Goal: Transaction & Acquisition: Purchase product/service

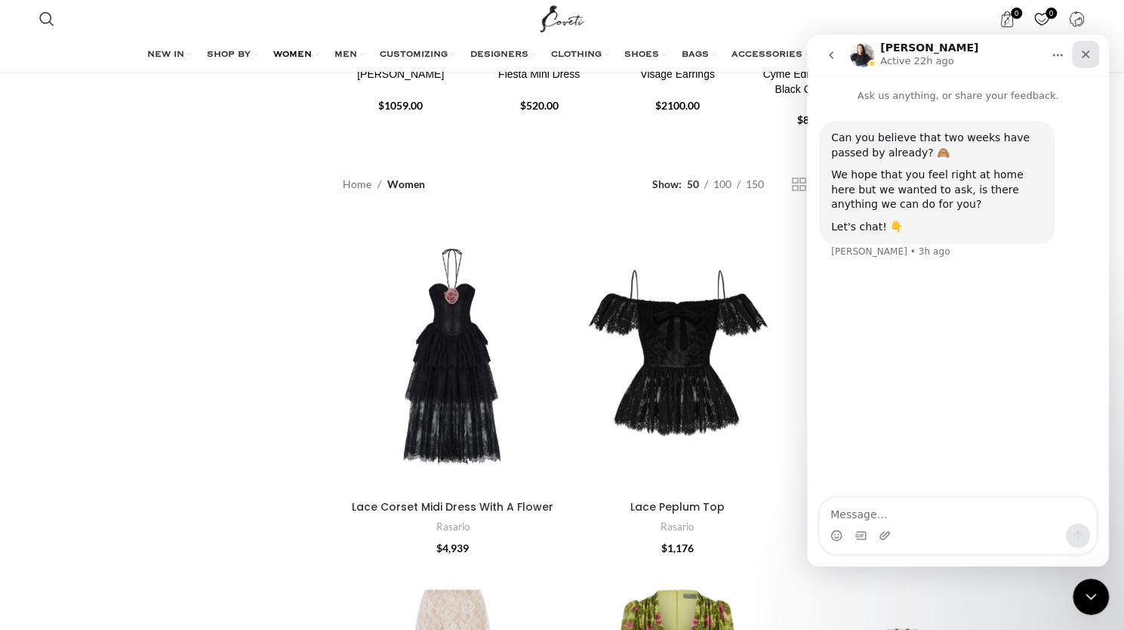
scroll to position [227, 0]
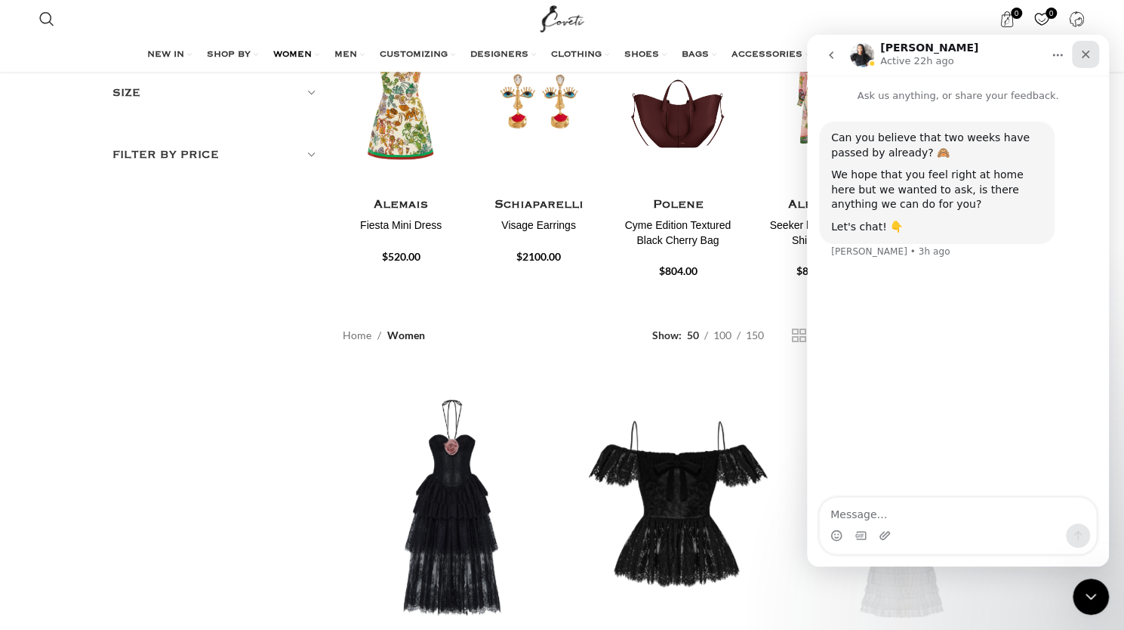
click at [1091, 62] on div "Close" at bounding box center [1085, 54] width 27 height 27
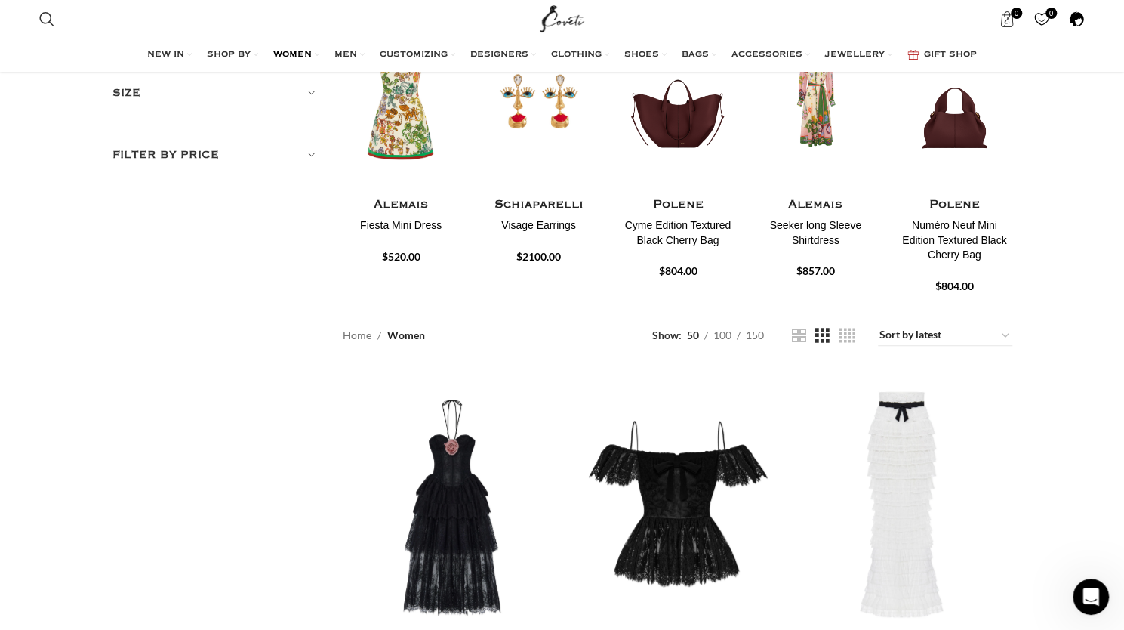
click at [1078, 22] on span at bounding box center [1077, 19] width 16 height 16
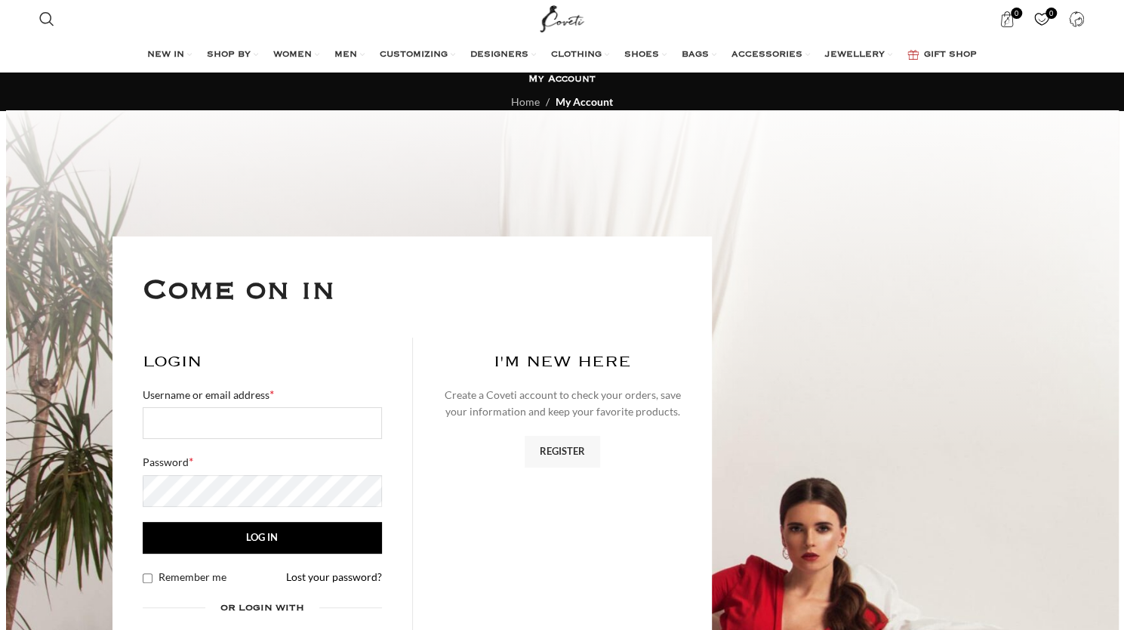
click at [320, 409] on input "Username or email address * Required" at bounding box center [262, 423] width 239 height 32
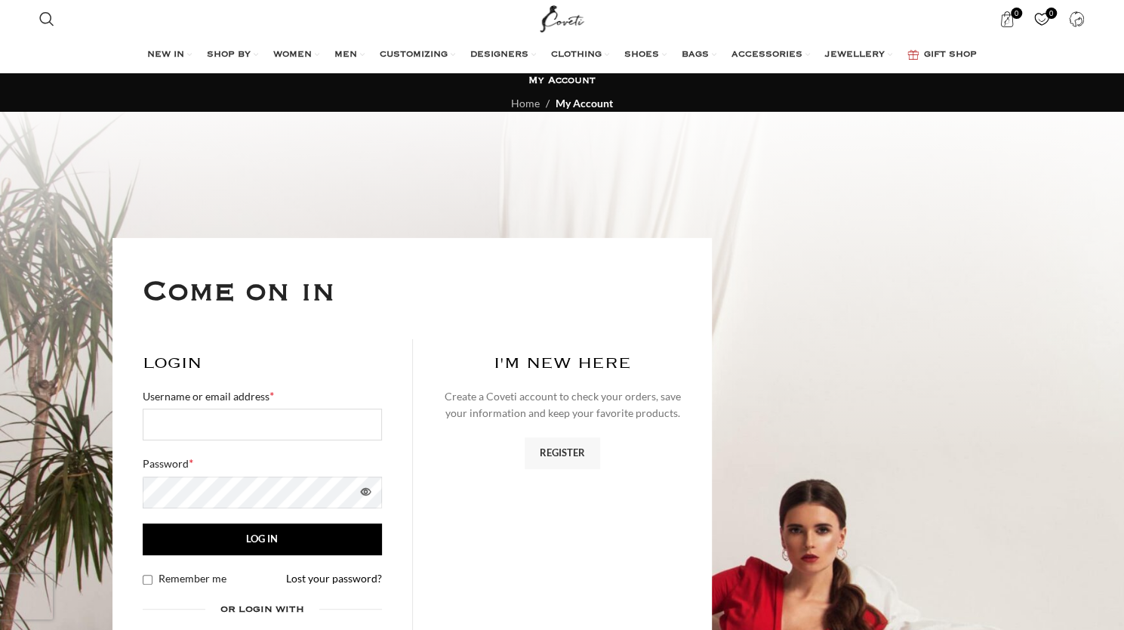
click at [316, 423] on input "Username or email address * Required" at bounding box center [262, 425] width 239 height 32
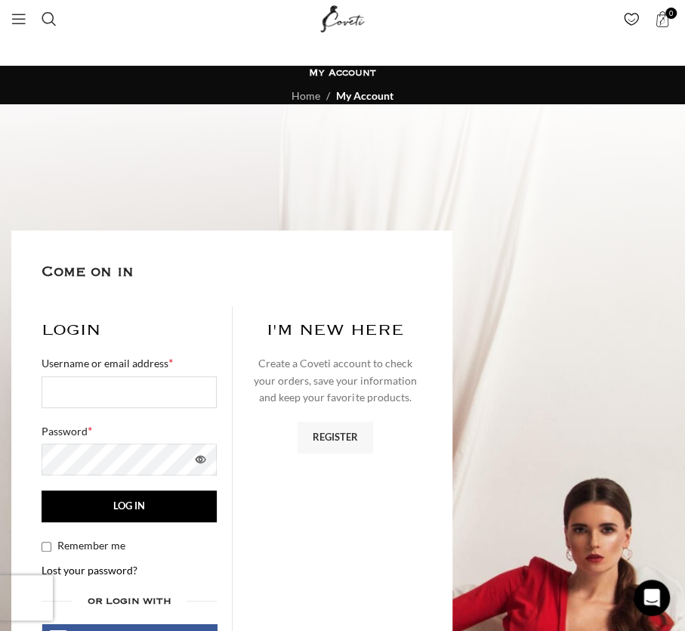
click at [107, 387] on input "Username or email address * Required" at bounding box center [129, 392] width 175 height 32
click at [79, 401] on input "Username or email address * Required" at bounding box center [129, 392] width 175 height 32
type input "leesec05@gmail.com"
click at [42, 490] on button "Log in" at bounding box center [129, 506] width 175 height 32
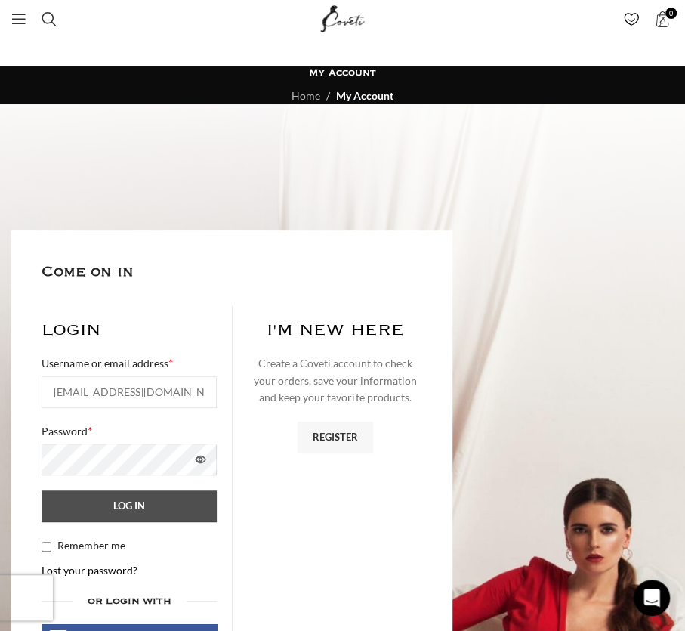
click at [196, 498] on button "Log in" at bounding box center [129, 506] width 175 height 32
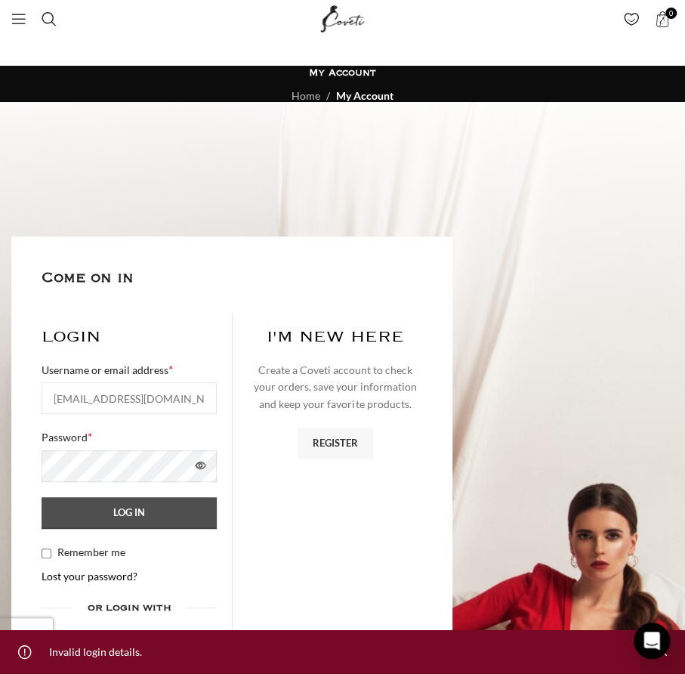
drag, startPoint x: 56, startPoint y: 551, endPoint x: 72, endPoint y: 526, distance: 29.5
click at [56, 551] on label "Remember me" at bounding box center [84, 552] width 84 height 17
click at [51, 551] on input "Remember me" at bounding box center [47, 553] width 10 height 10
checkbox input "true"
click at [77, 506] on button "Log in" at bounding box center [129, 513] width 175 height 32
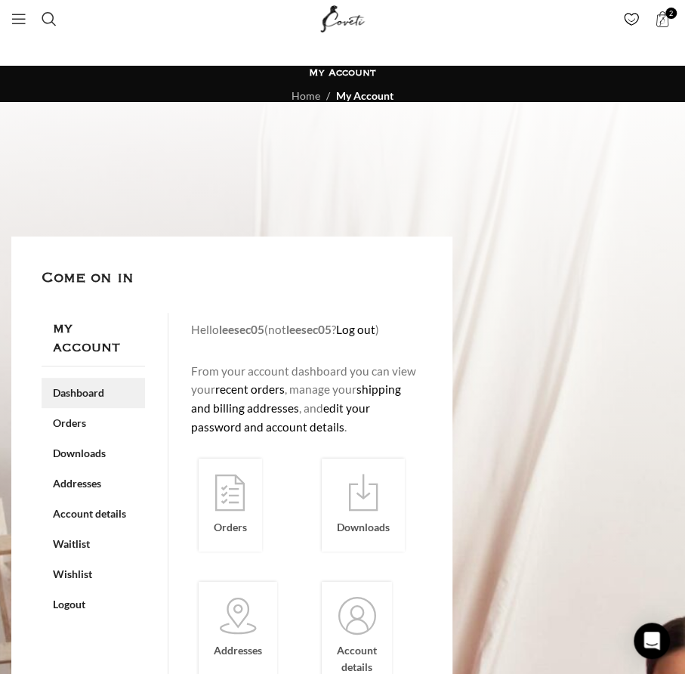
click at [488, 298] on div at bounding box center [342, 678] width 685 height 1152
click at [655, 26] on span "2 items" at bounding box center [662, 19] width 16 height 16
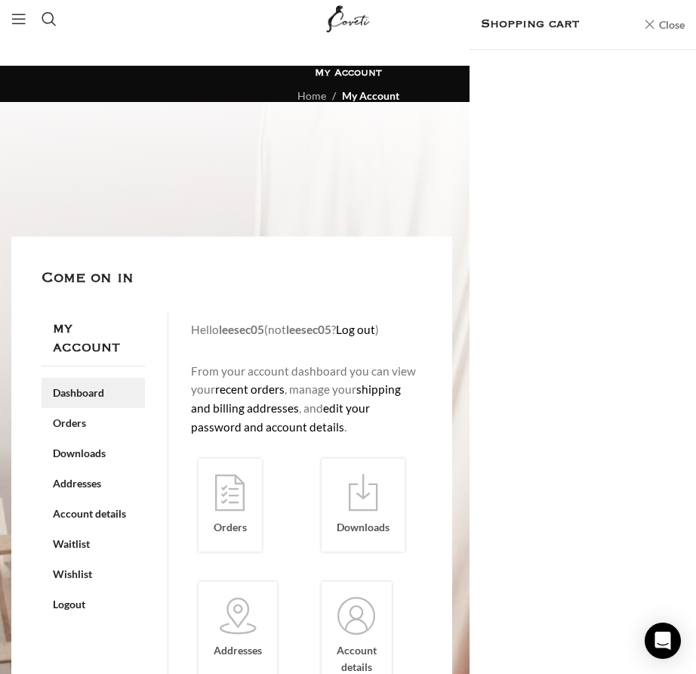
click at [655, 23] on link "Close" at bounding box center [664, 24] width 41 height 19
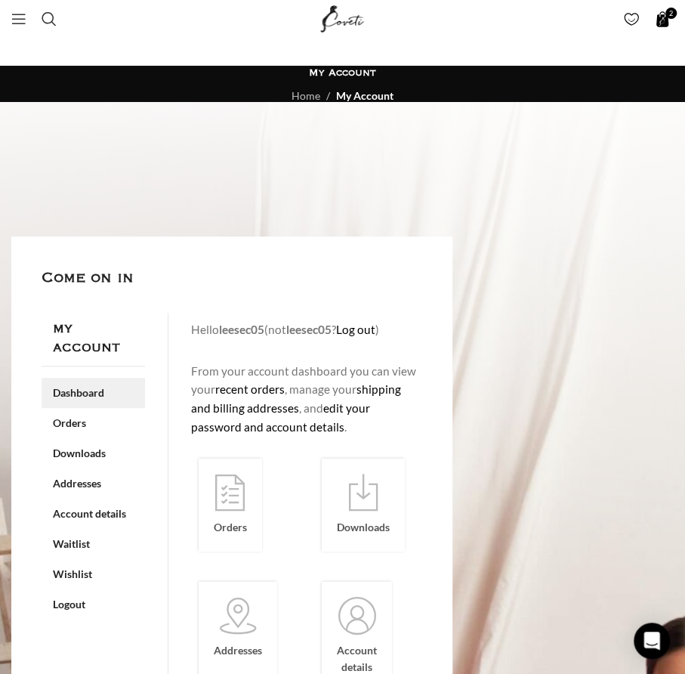
click at [666, 22] on span "2 items" at bounding box center [662, 19] width 16 height 16
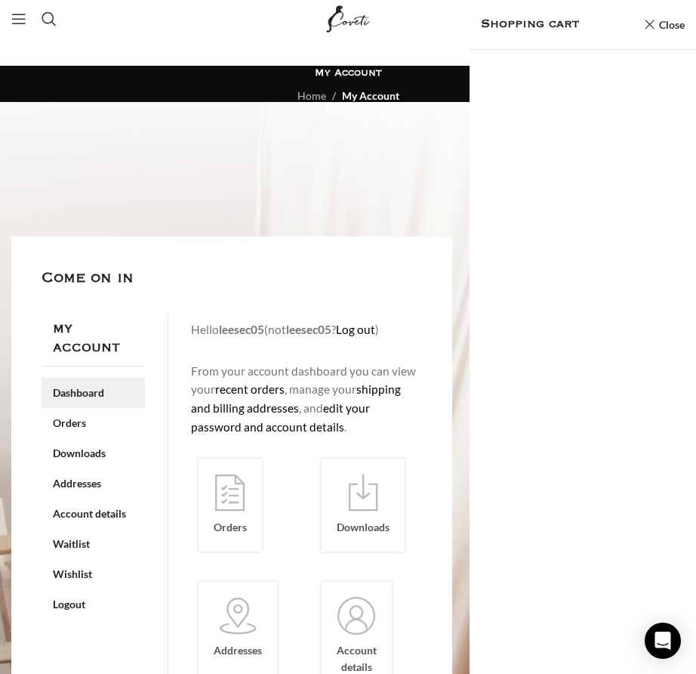
click at [559, 224] on div at bounding box center [583, 362] width 227 height 624
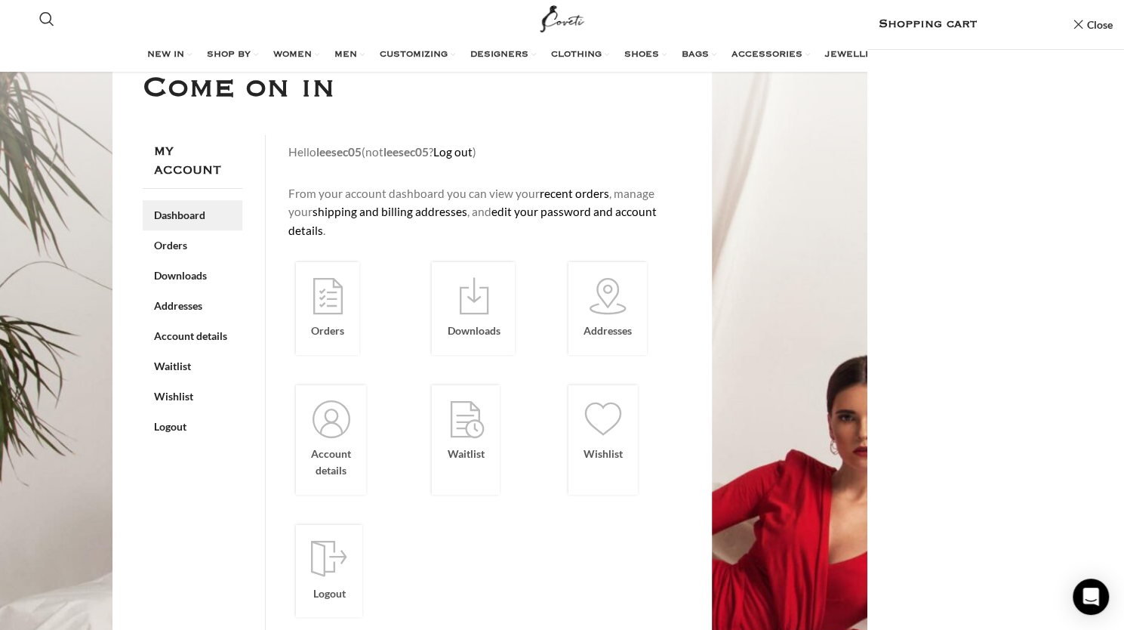
drag, startPoint x: 951, startPoint y: 250, endPoint x: 968, endPoint y: 254, distance: 17.2
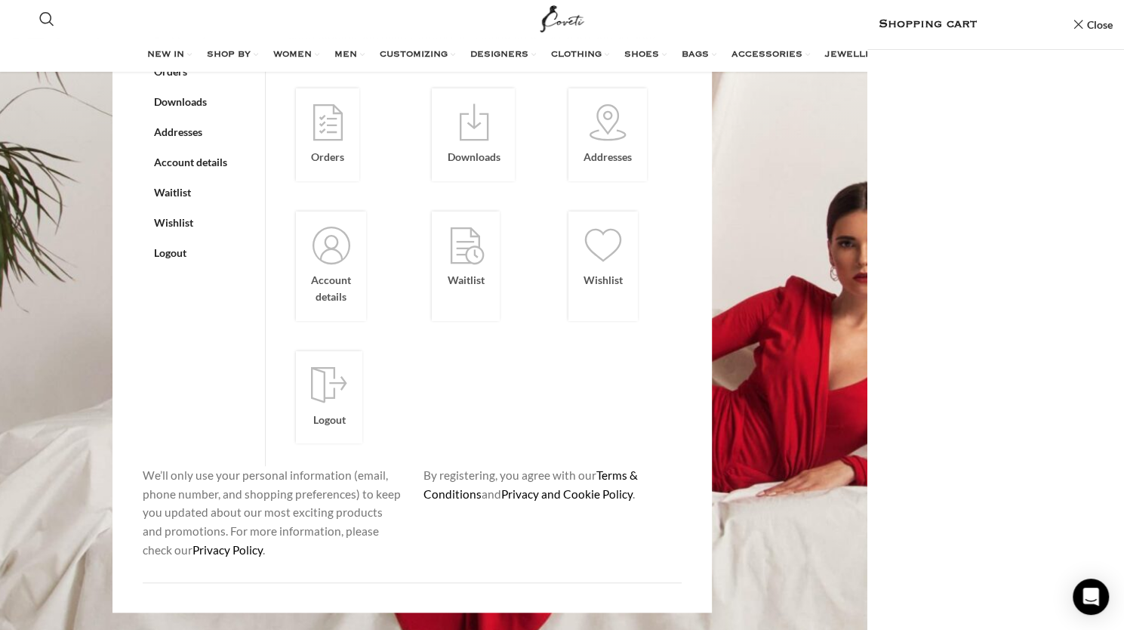
drag, startPoint x: 968, startPoint y: 254, endPoint x: 797, endPoint y: 208, distance: 177.0
click at [684, 208] on div at bounding box center [562, 236] width 1124 height 1004
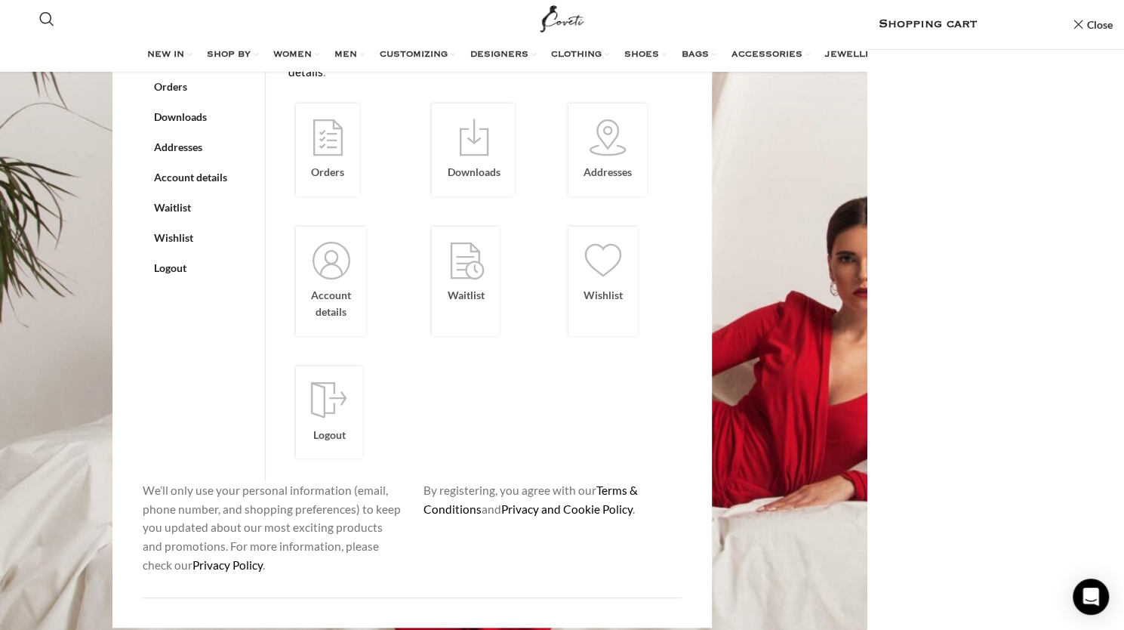
scroll to position [0, 0]
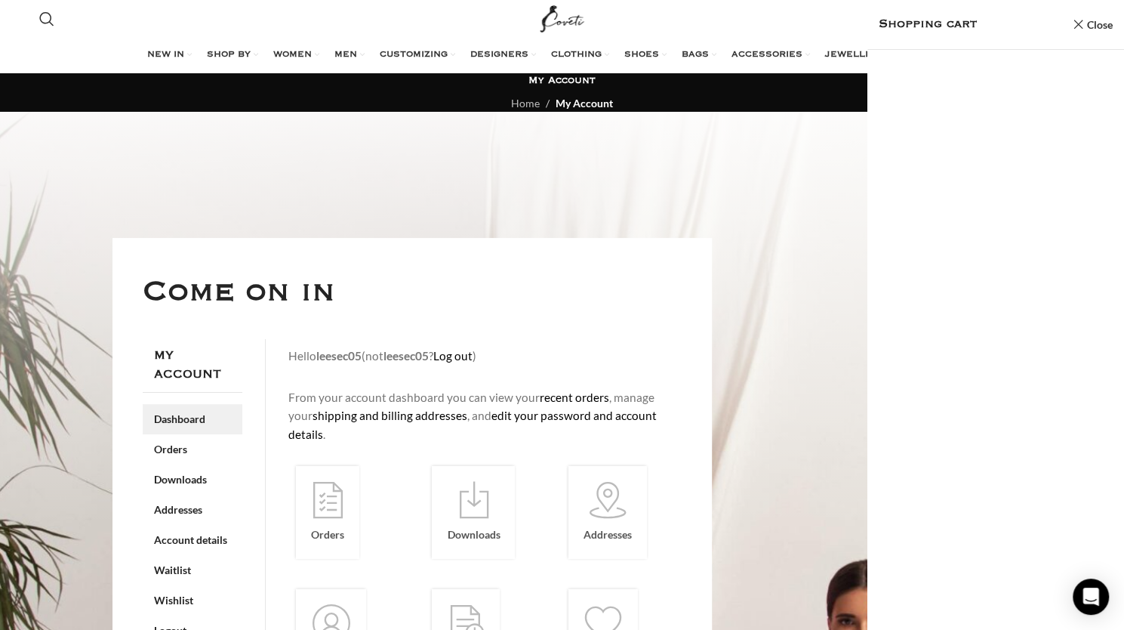
click at [684, 26] on span "Shopping cart" at bounding box center [972, 24] width 186 height 19
click at [684, 19] on link "Close" at bounding box center [1092, 24] width 41 height 19
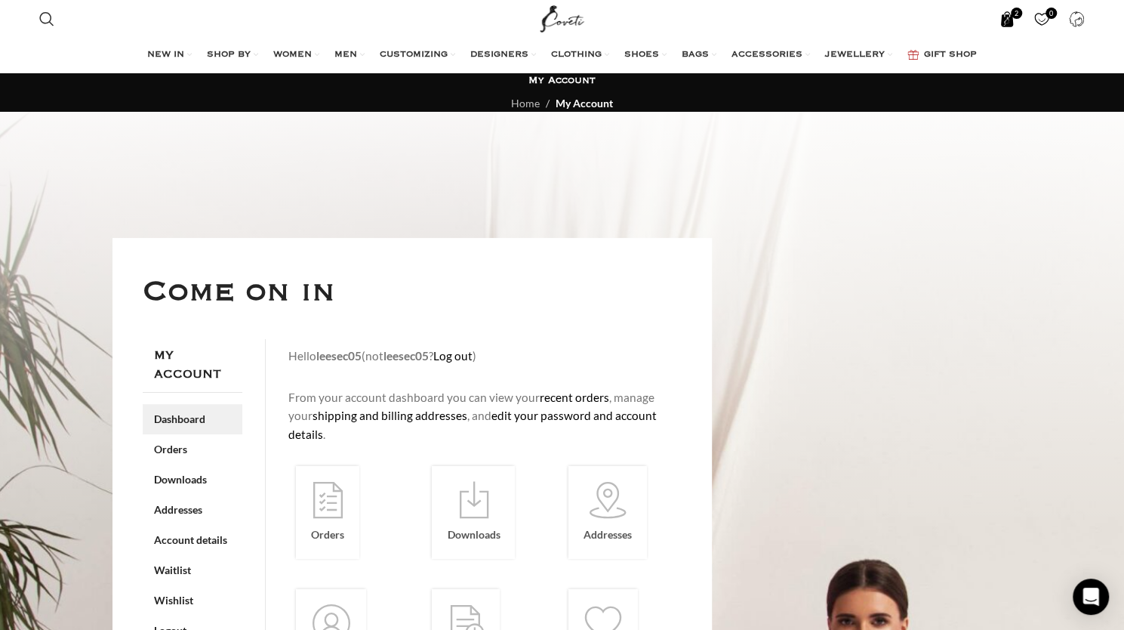
click at [684, 23] on link "2 items $ 3,928" at bounding box center [1007, 19] width 31 height 30
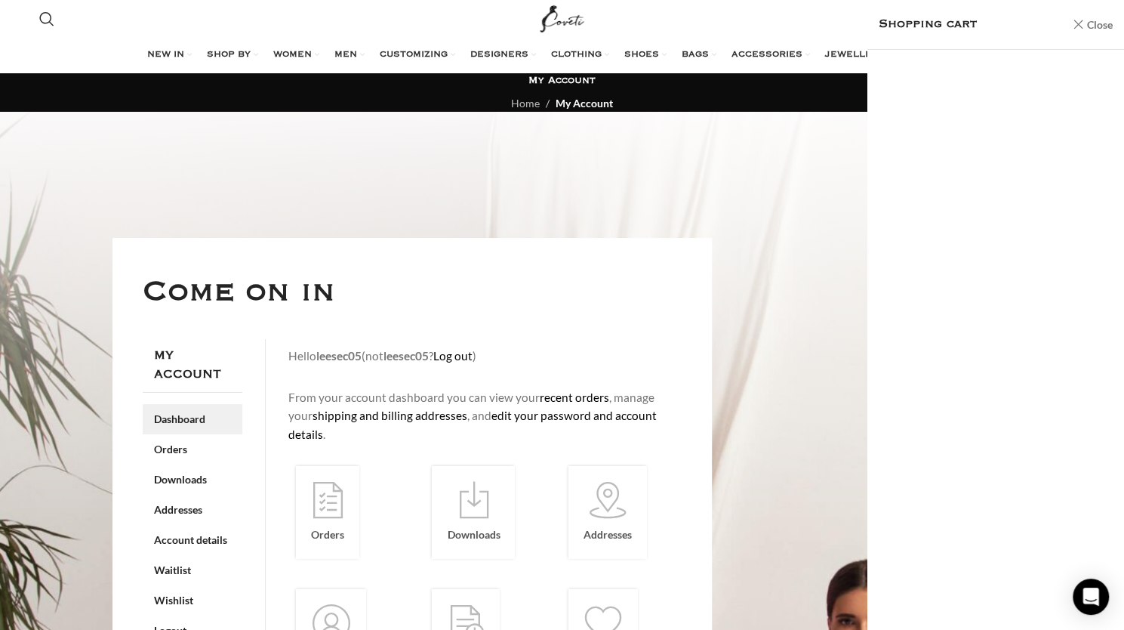
click at [684, 26] on link "Close" at bounding box center [1092, 24] width 41 height 19
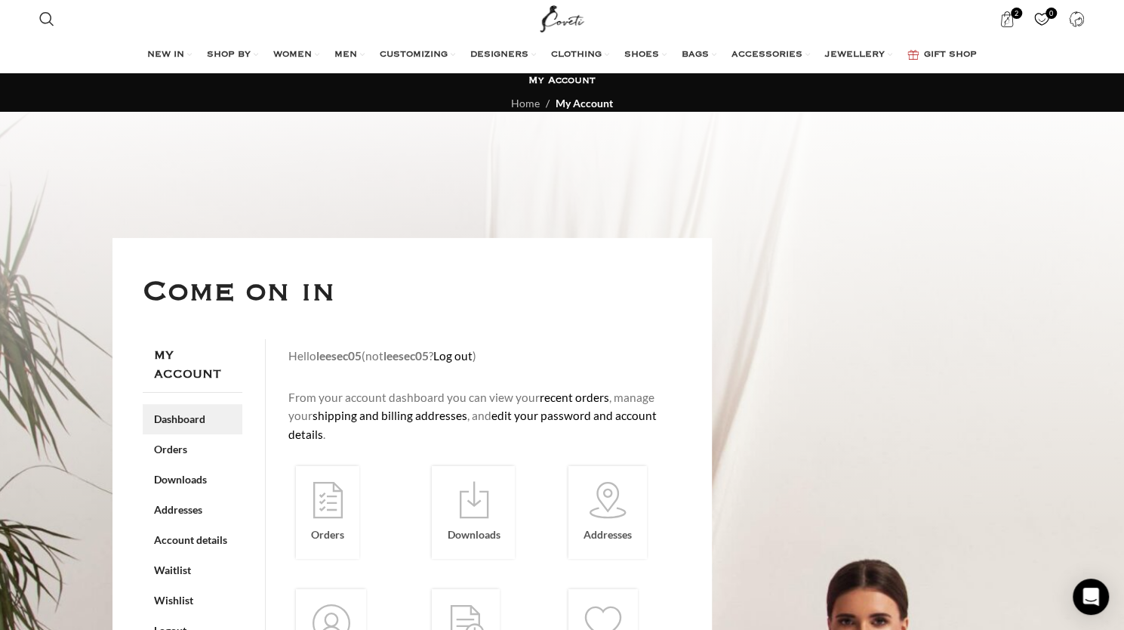
click at [684, 26] on div "Search Search 2 items $ 3,928 0 Wishlist My Account Dashboard Orders Downloads …" at bounding box center [562, 19] width 1068 height 38
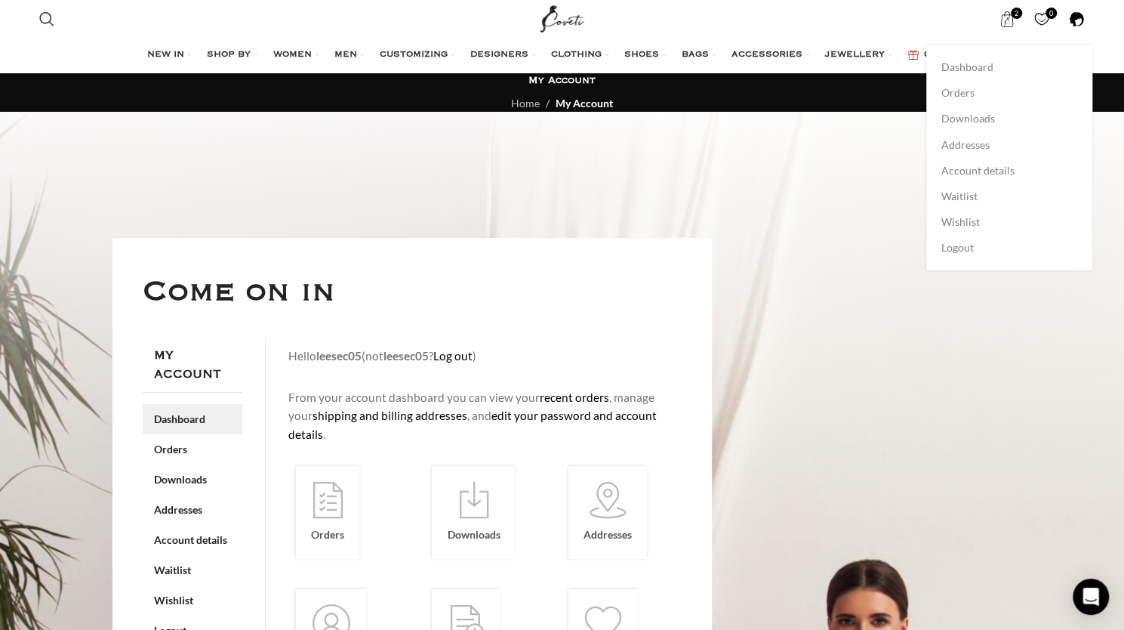
click at [684, 20] on span at bounding box center [1077, 19] width 16 height 16
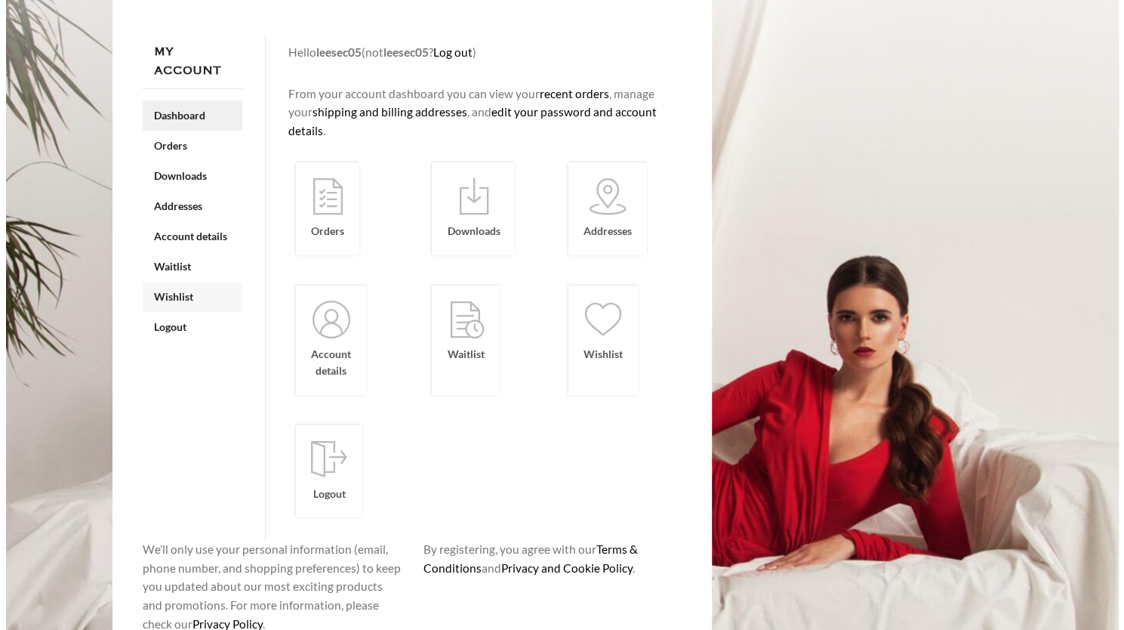
click at [181, 286] on link "Wishlist" at bounding box center [193, 297] width 100 height 30
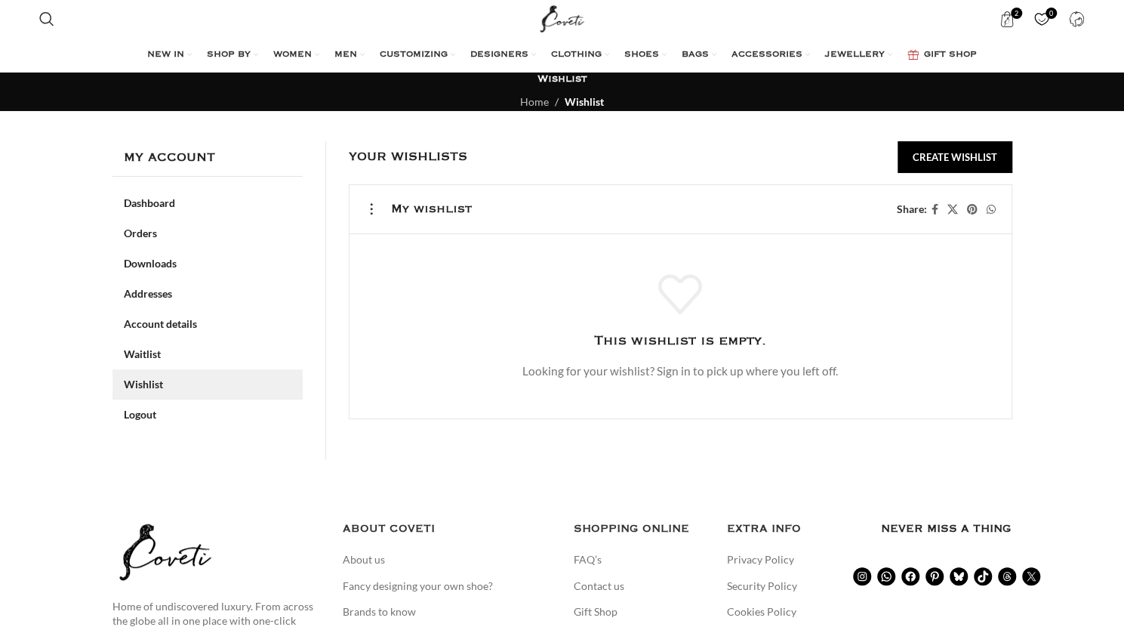
drag, startPoint x: 217, startPoint y: 100, endPoint x: 372, endPoint y: 4, distance: 181.9
click at [1004, 19] on span "2 items" at bounding box center [1008, 19] width 16 height 16
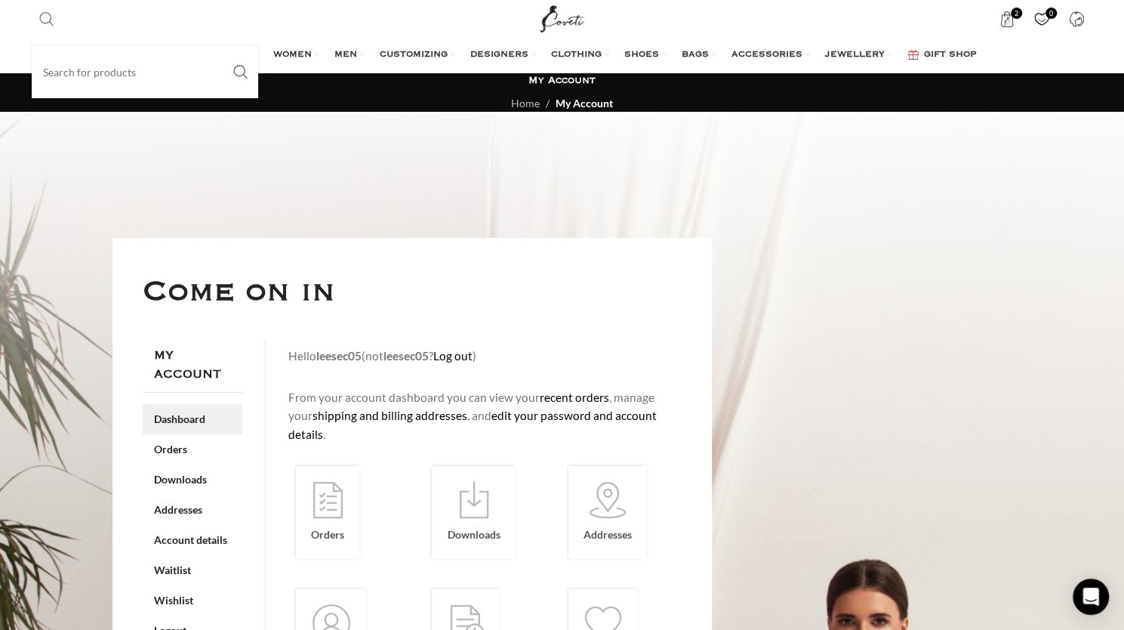
click at [38, 11] on link "Search" at bounding box center [47, 19] width 30 height 30
click at [76, 78] on input "Search" at bounding box center [145, 71] width 227 height 53
paste input "zimmermann illuminate cord wide leg pant chocolate"
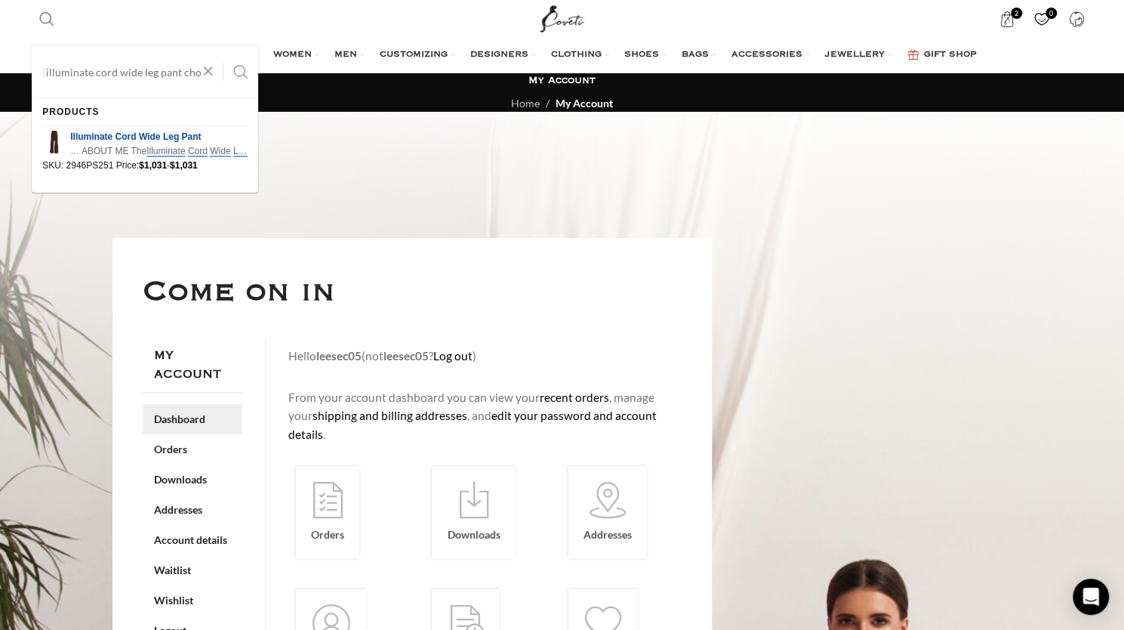
type input "zimmermann illuminate cord wide leg pant chocolate"
click at [247, 74] on button "Search" at bounding box center [241, 71] width 35 height 53
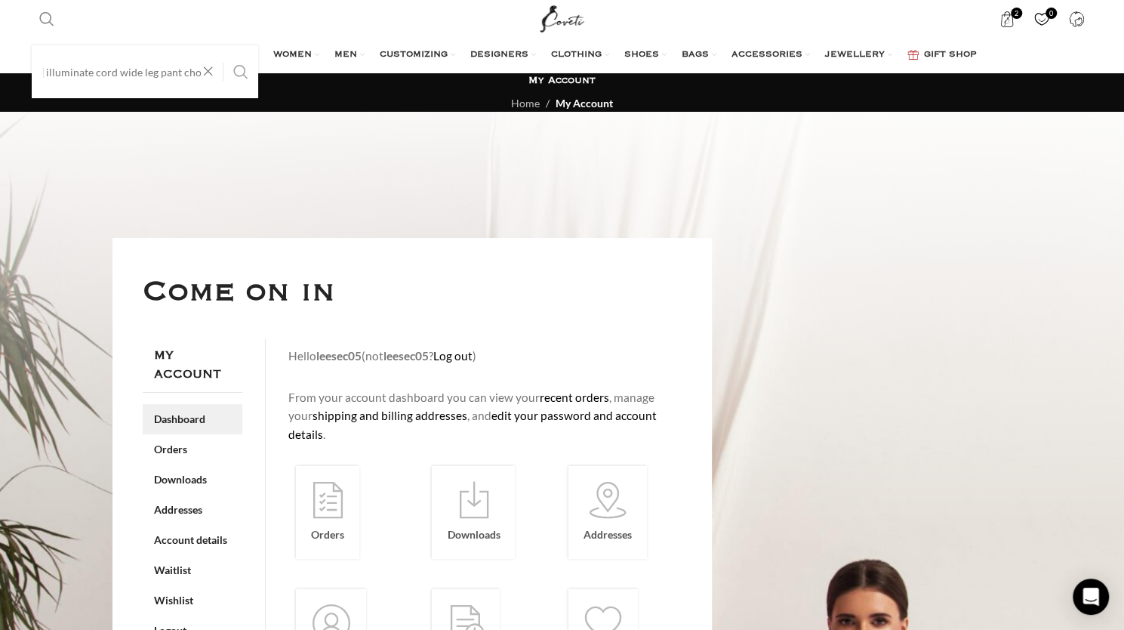
scroll to position [0, 0]
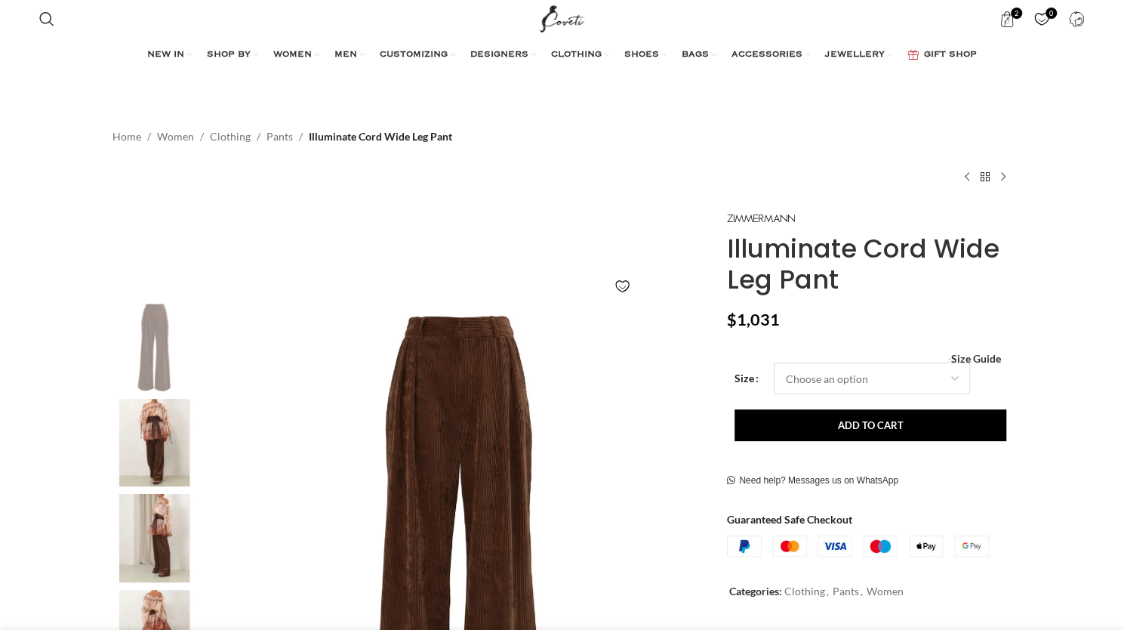
click at [906, 382] on select "Choose an option 6 UK 8 UK 10 [GEOGRAPHIC_DATA] 12 [GEOGRAPHIC_DATA] 14 [GEOGRA…" at bounding box center [872, 378] width 196 height 32
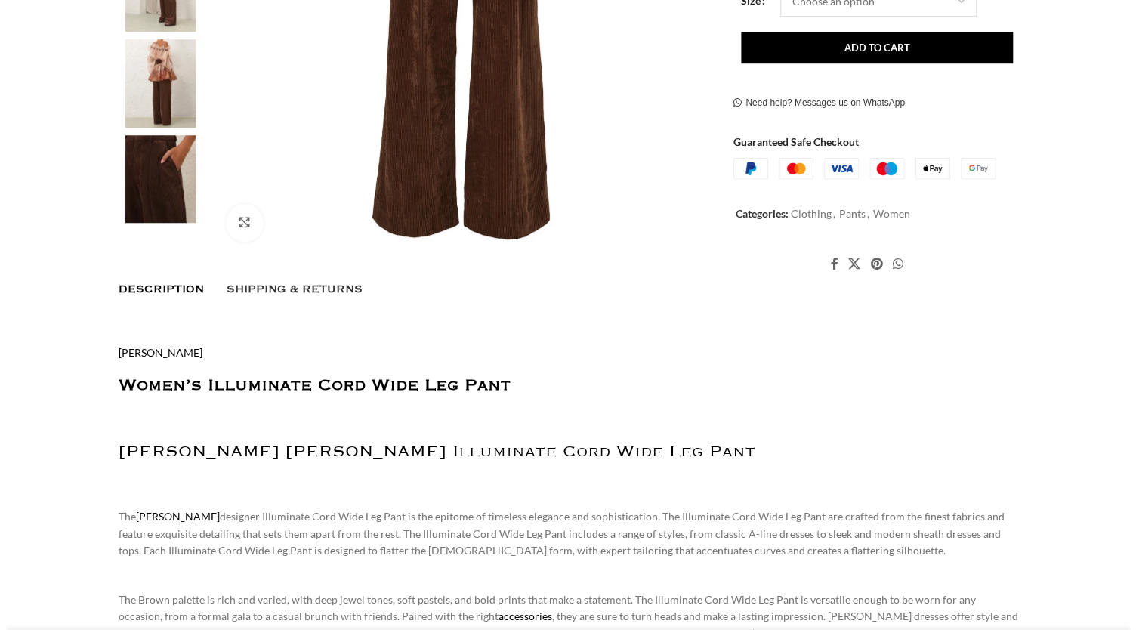
scroll to position [248, 0]
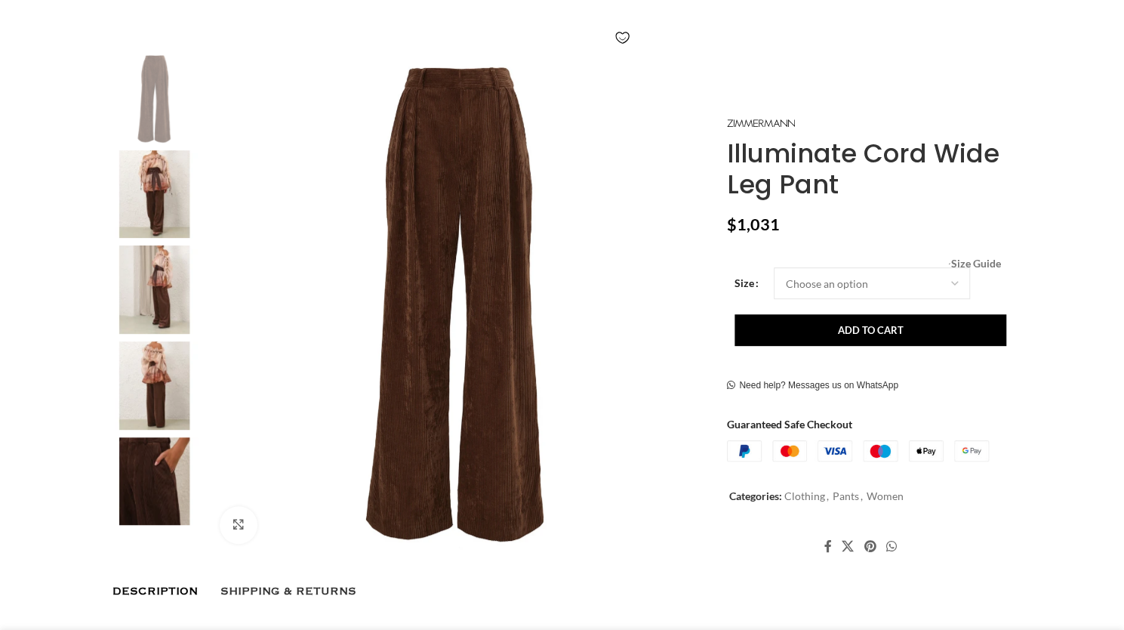
click at [995, 263] on span "Size Guide" at bounding box center [976, 263] width 50 height 0
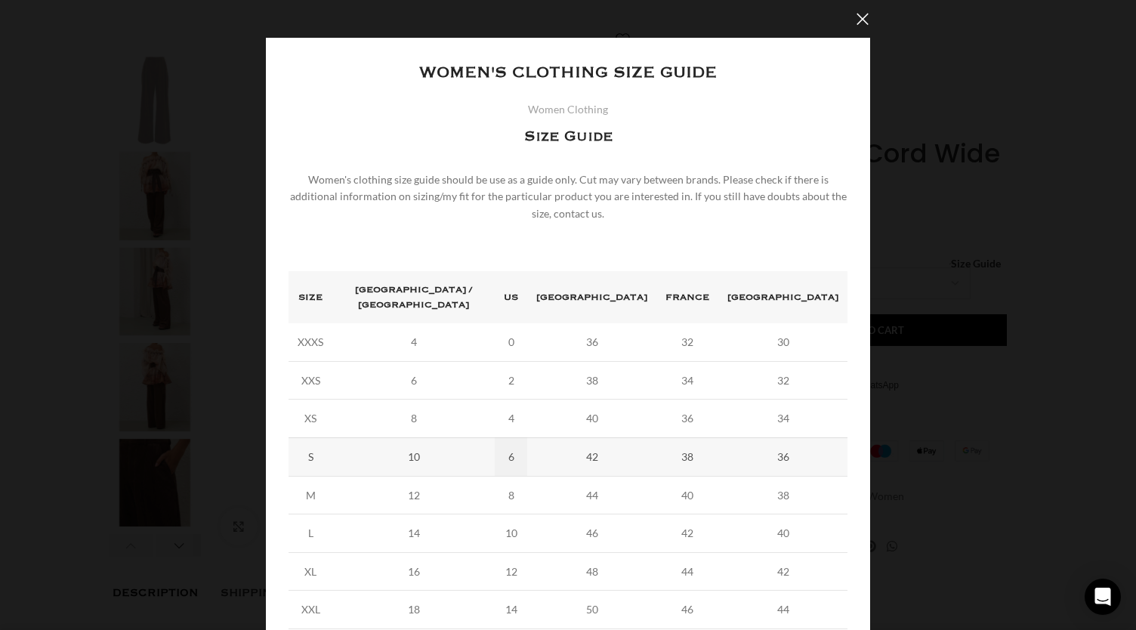
scroll to position [80, 0]
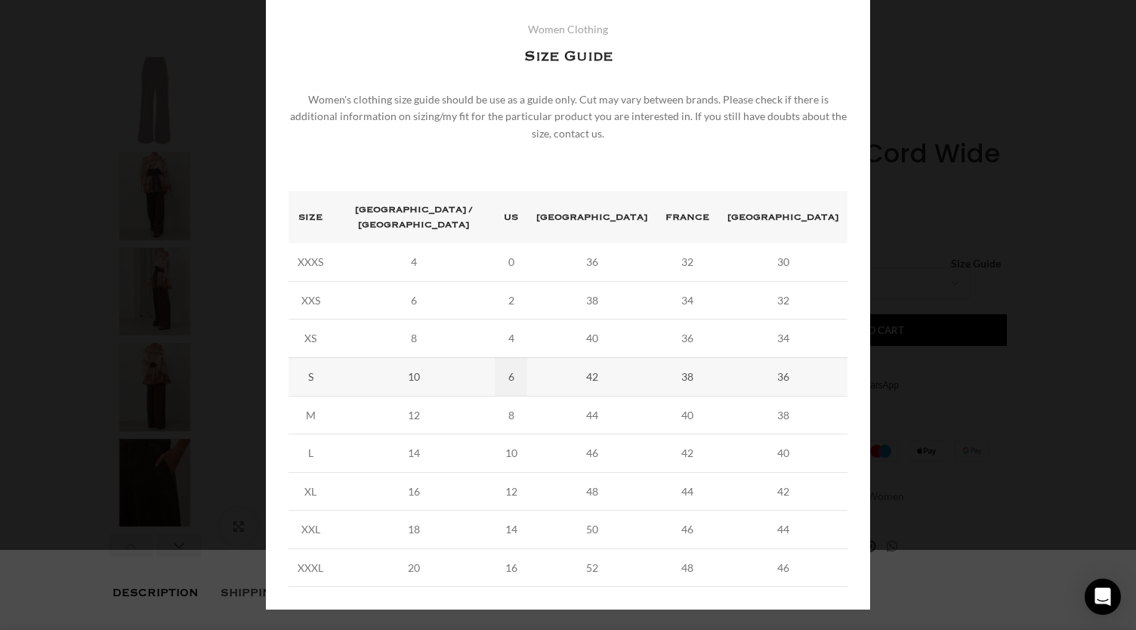
click at [527, 434] on td "10" at bounding box center [511, 453] width 32 height 39
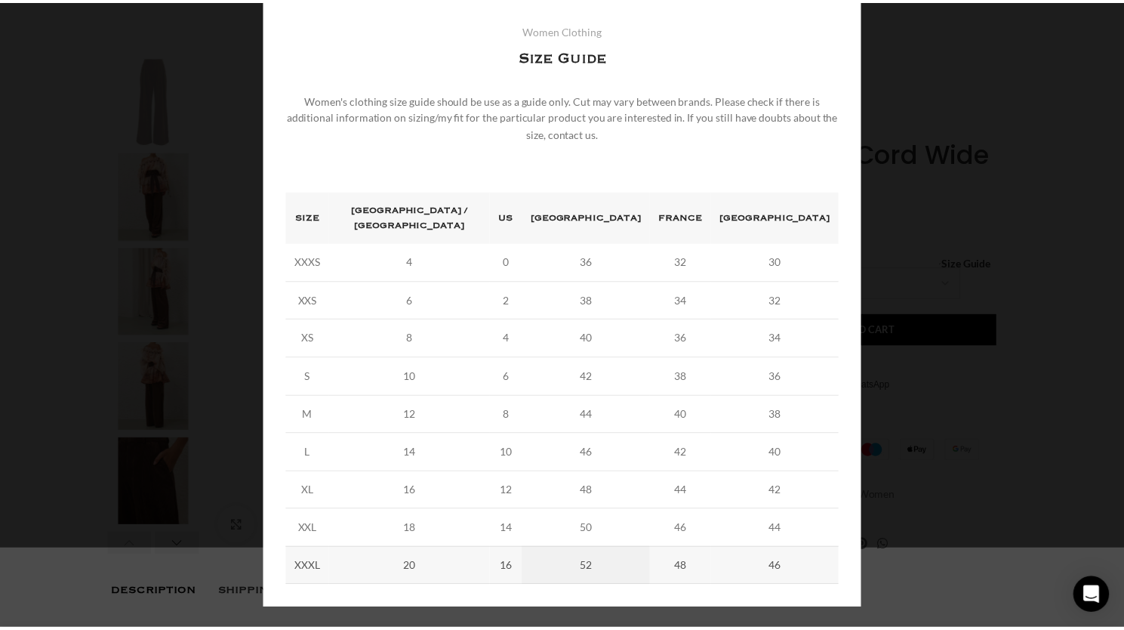
scroll to position [0, 1907]
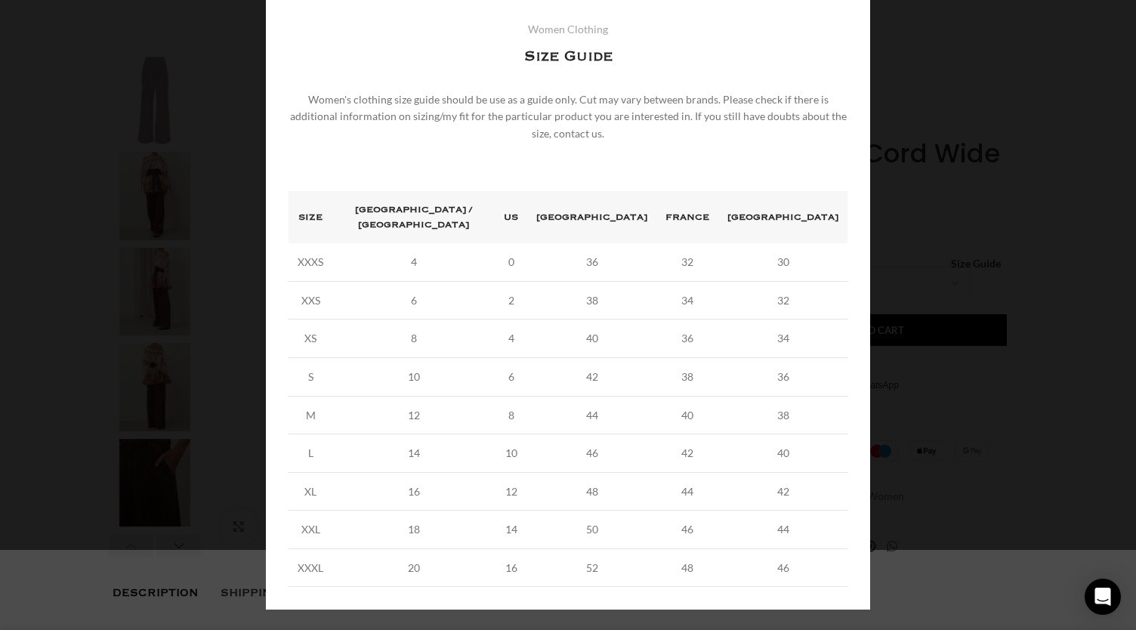
click at [1056, 278] on div "× Women's clothing size guide Women Clothing Size Guide Women's clothing size g…" at bounding box center [568, 283] width 1124 height 727
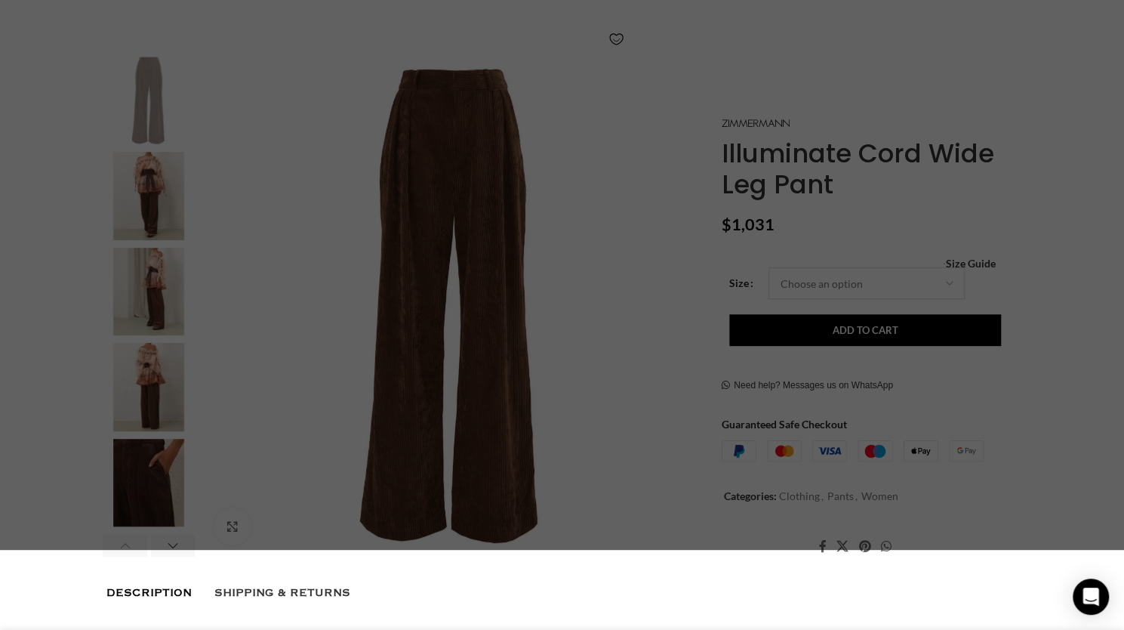
click at [912, 277] on select "Choose an option 6 UK 8 UK 10 UK 12 UK 14 UK 16 UK" at bounding box center [867, 283] width 196 height 32
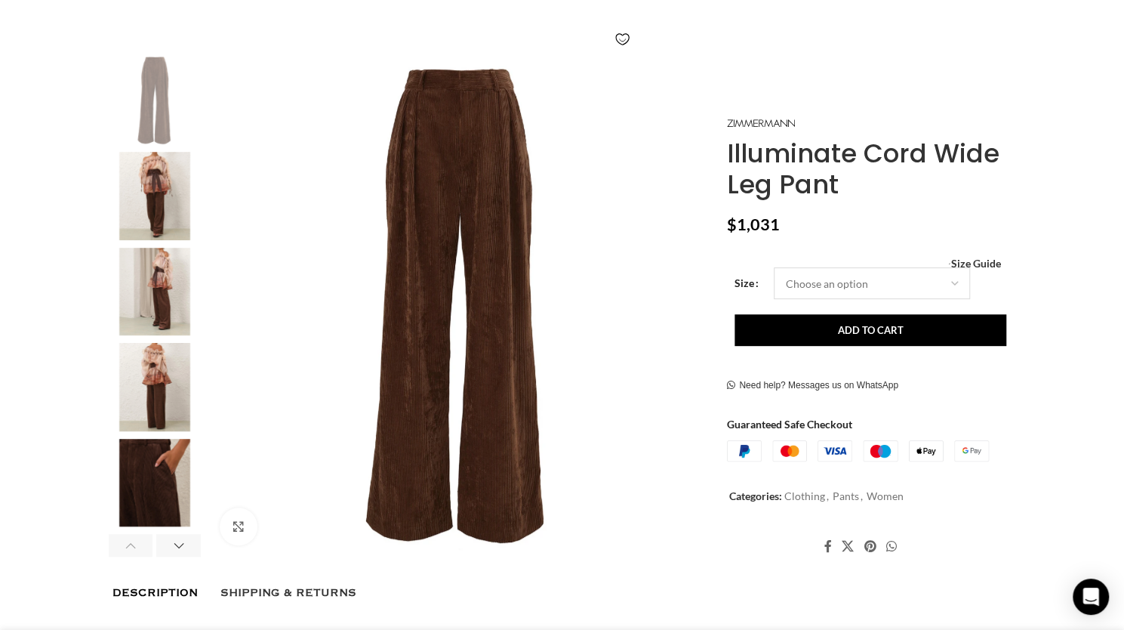
click at [774, 267] on select "Choose an option 6 UK 8 UK 10 UK 12 UK 14 UK 16 UK" at bounding box center [872, 283] width 196 height 32
select select "12-uk"
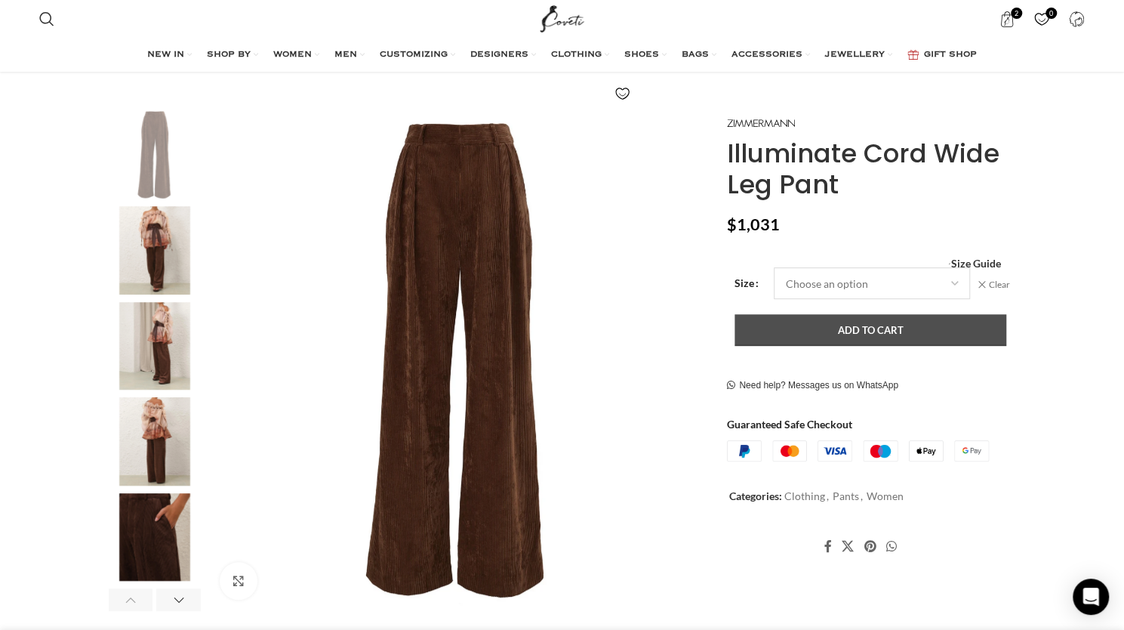
scroll to position [190, 0]
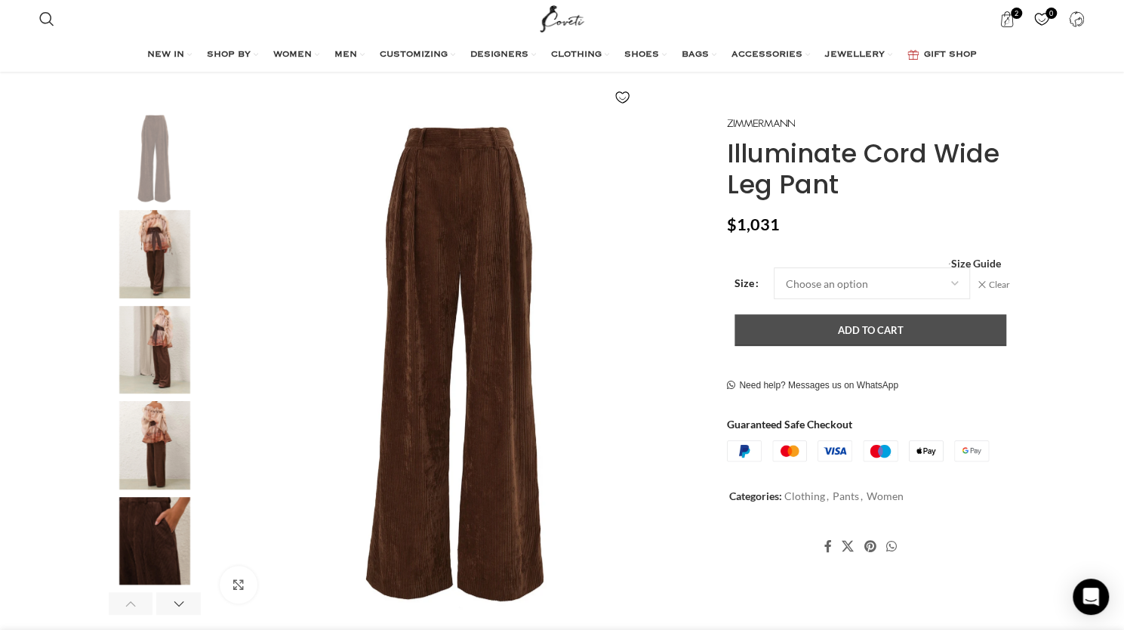
click at [844, 330] on button "Add to cart" at bounding box center [871, 330] width 272 height 32
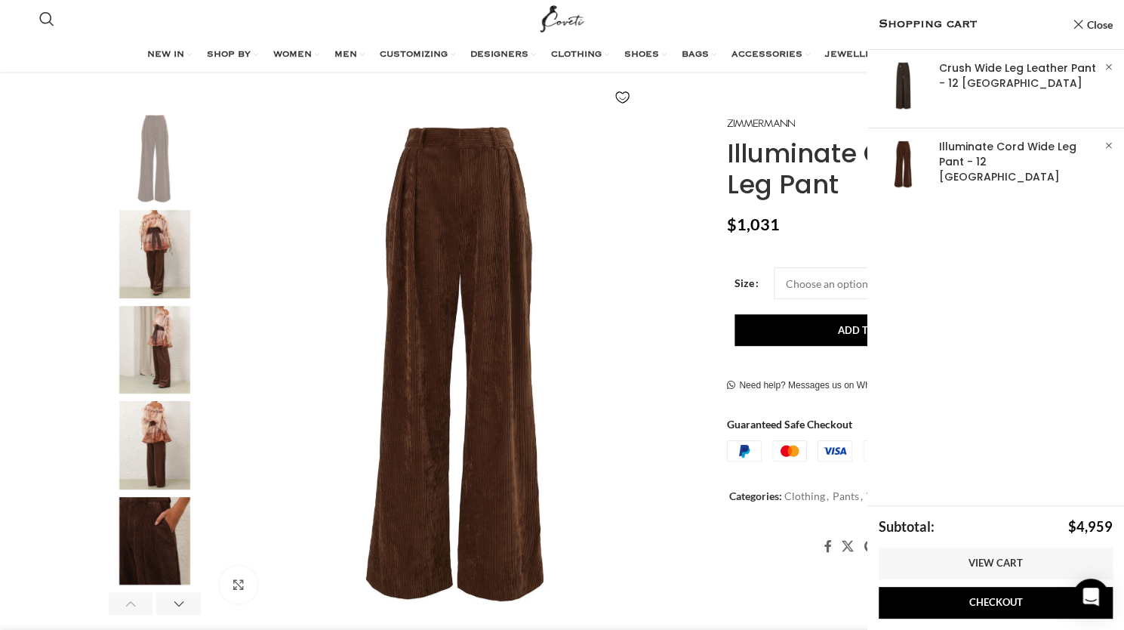
scroll to position [0, 159]
click at [982, 69] on link "Show" at bounding box center [996, 86] width 257 height 72
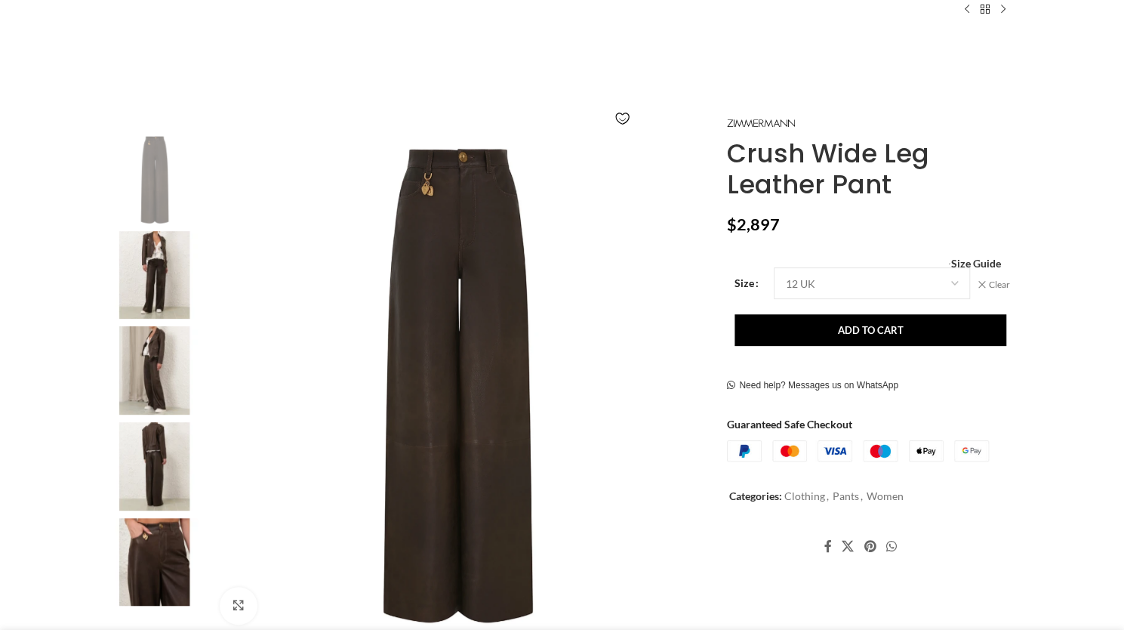
scroll to position [189, 0]
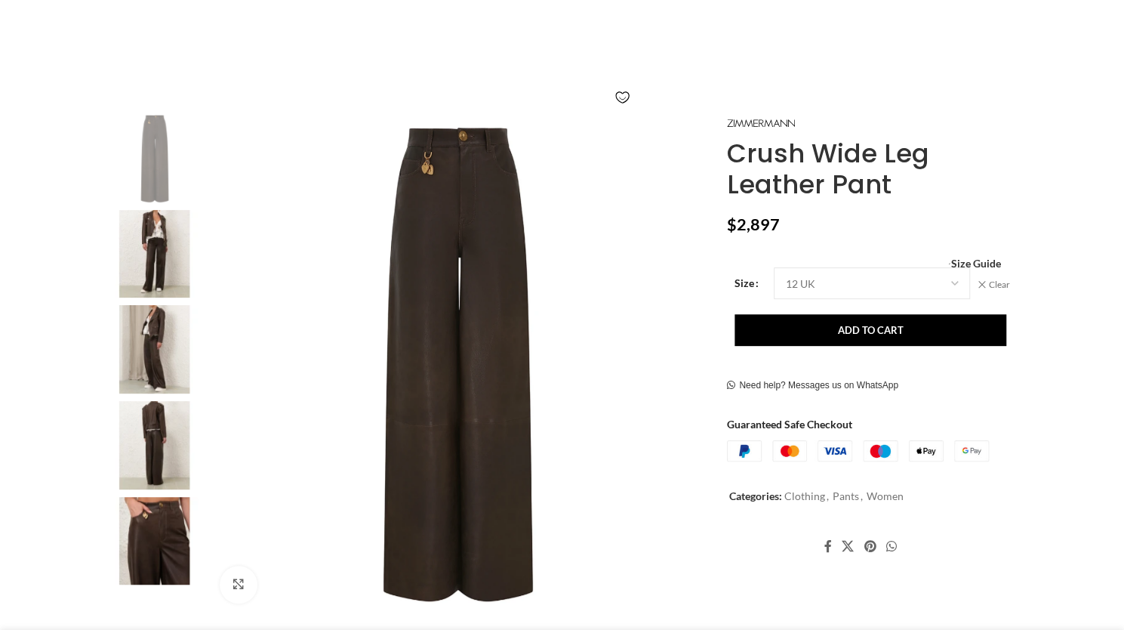
click at [168, 523] on img at bounding box center [155, 541] width 92 height 88
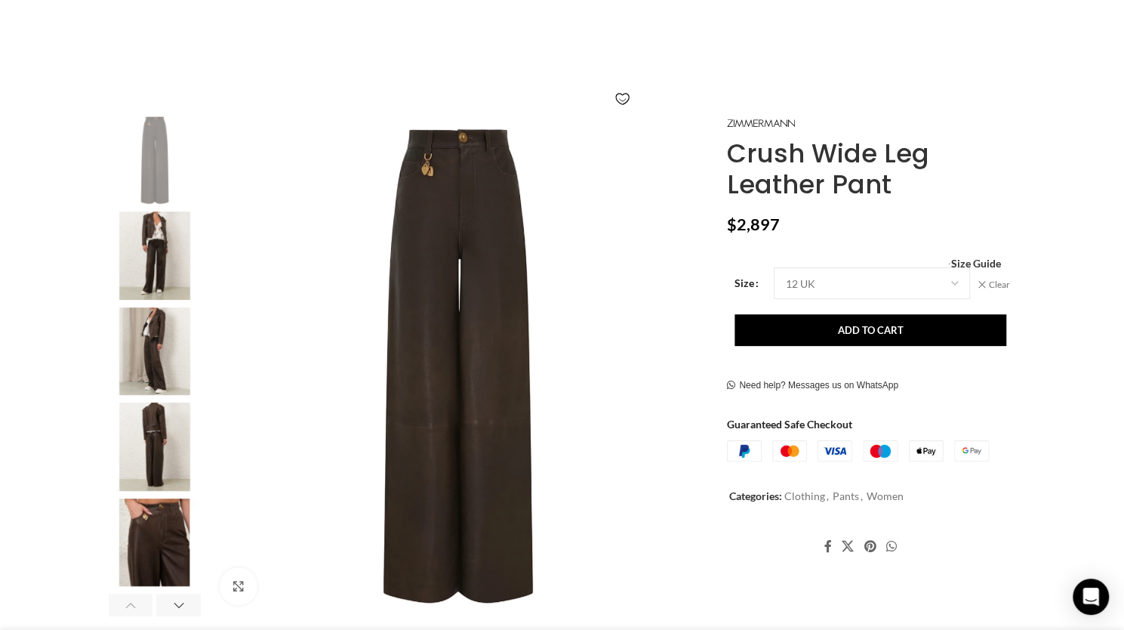
click at [184, 535] on img "5 / 7" at bounding box center [155, 542] width 92 height 88
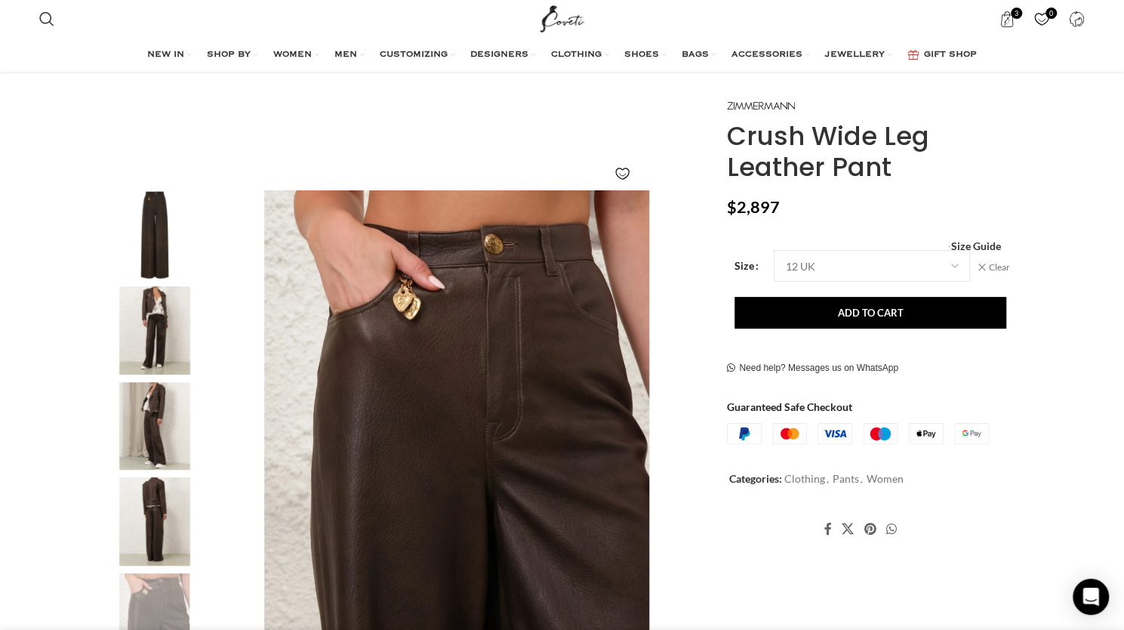
scroll to position [0, 0]
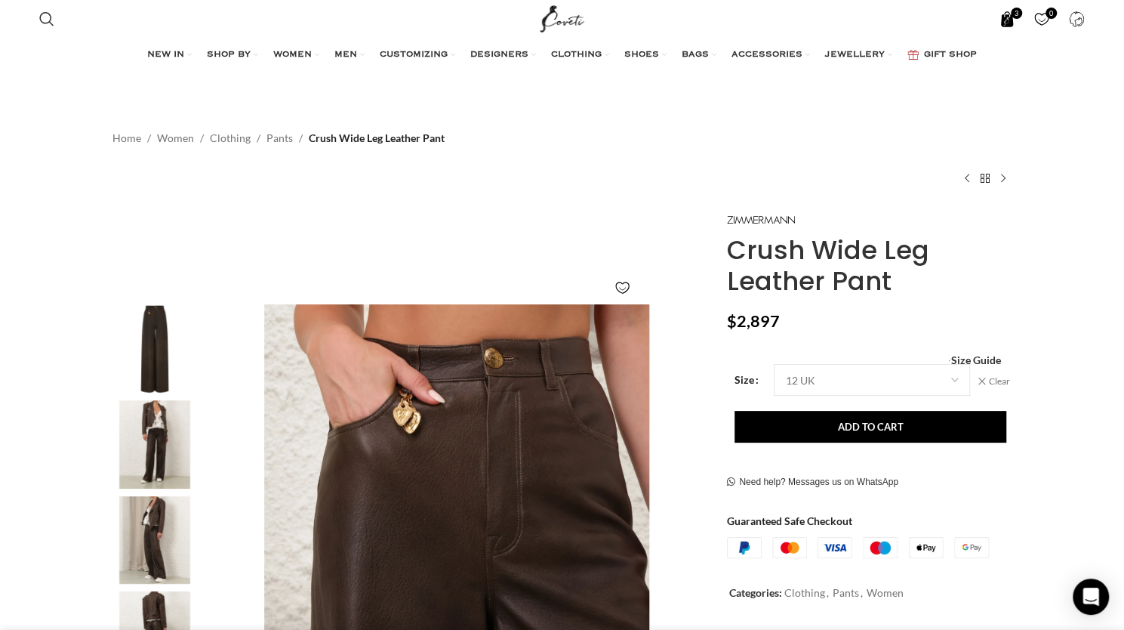
click at [1003, 18] on span "3 items" at bounding box center [1008, 19] width 16 height 16
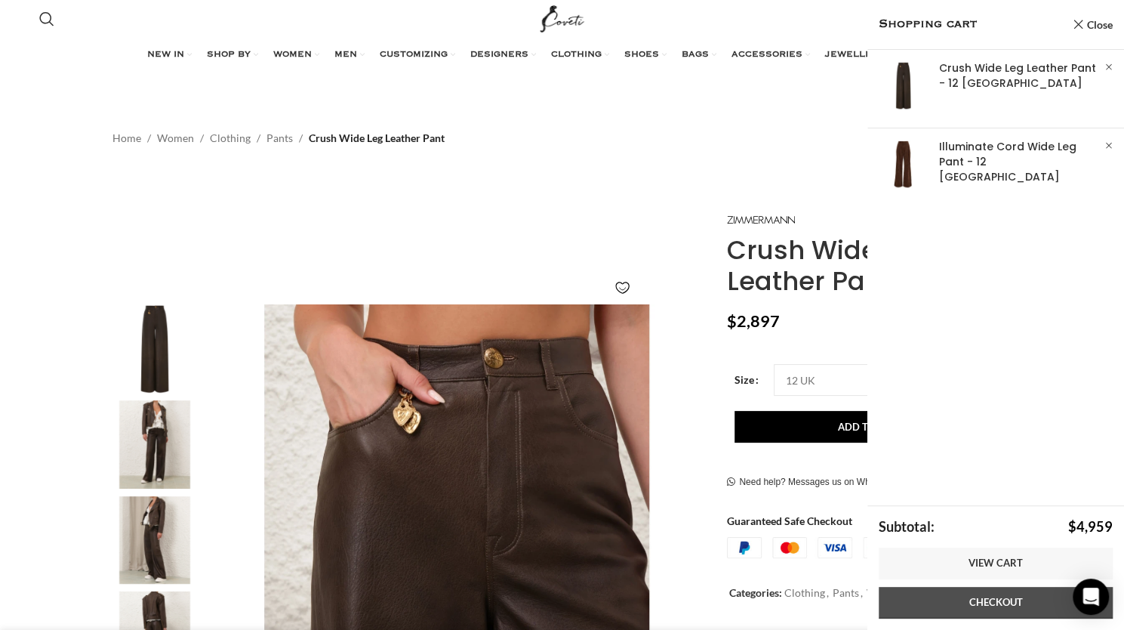
click at [982, 609] on link "Checkout" at bounding box center [996, 603] width 234 height 32
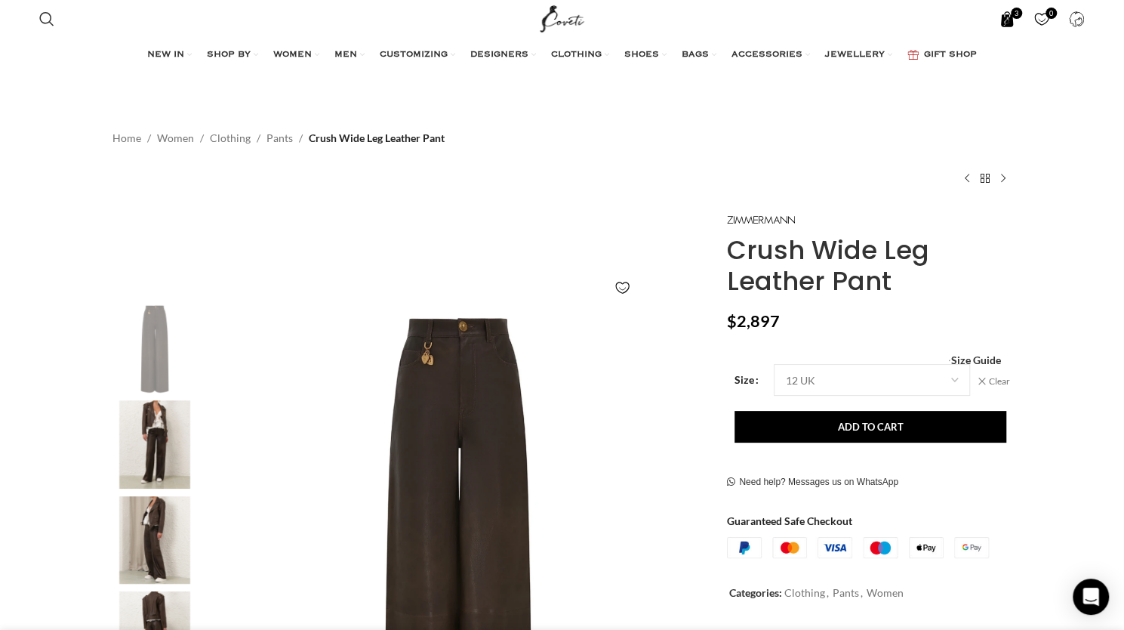
click at [1011, 27] on link "3 items $ 4,959" at bounding box center [1007, 19] width 31 height 30
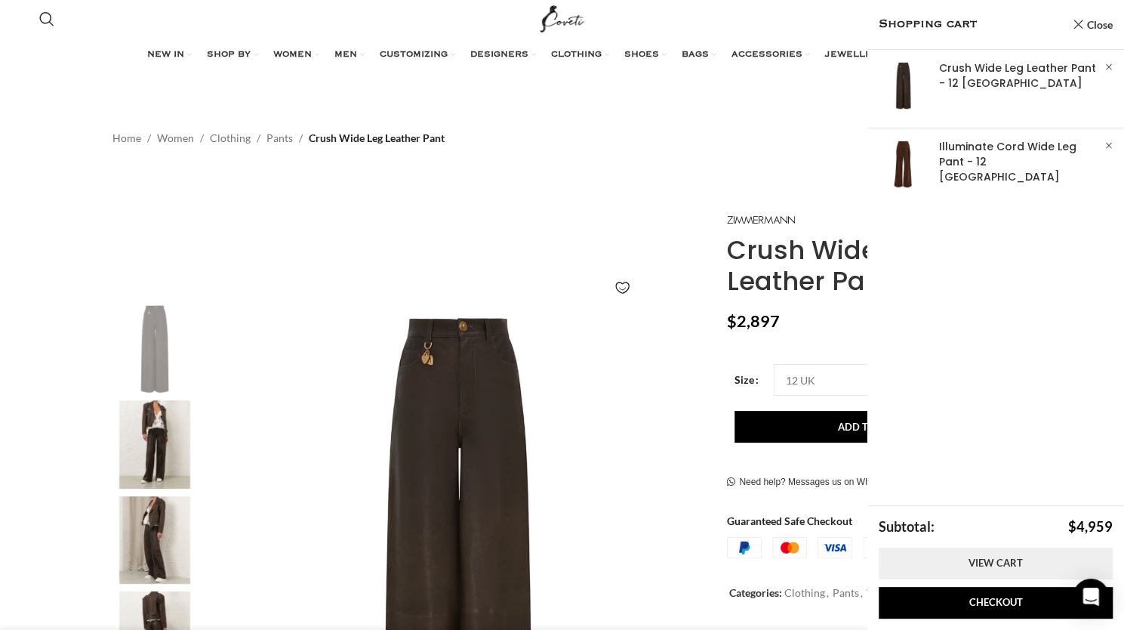
click at [1004, 569] on link "View cart" at bounding box center [996, 563] width 234 height 32
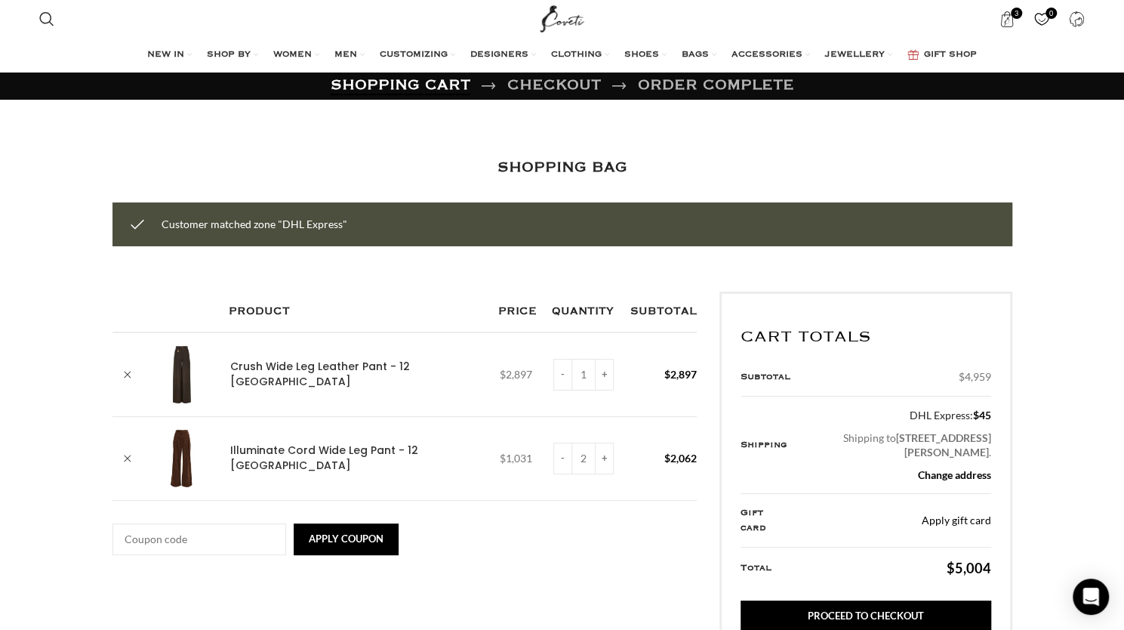
scroll to position [0, 794]
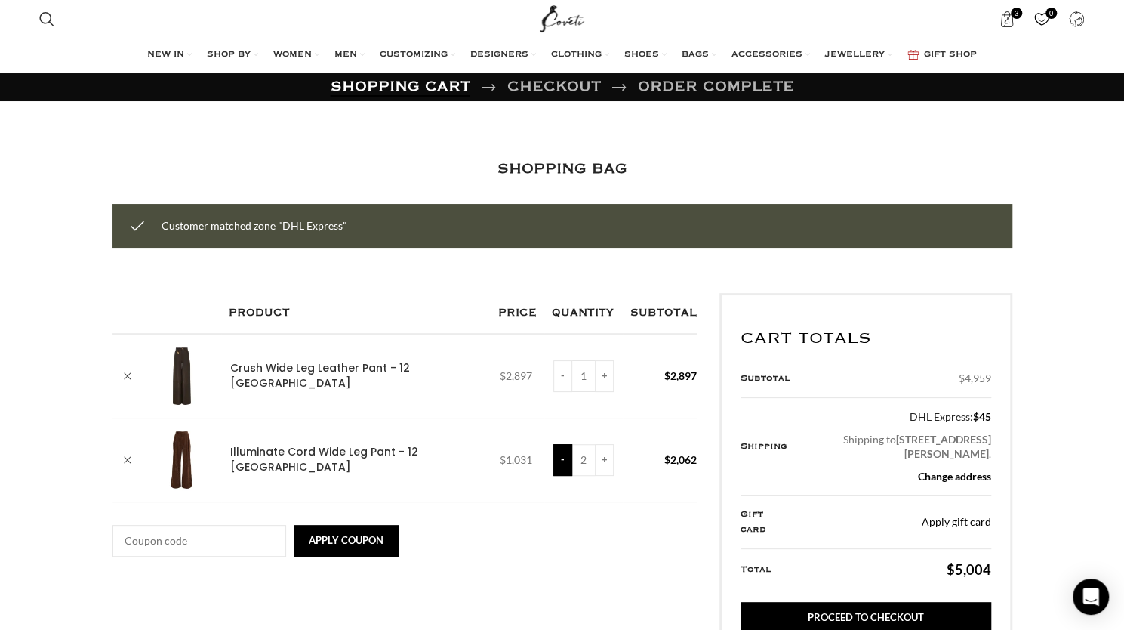
click at [553, 457] on input "-" at bounding box center [562, 460] width 19 height 32
type input "1"
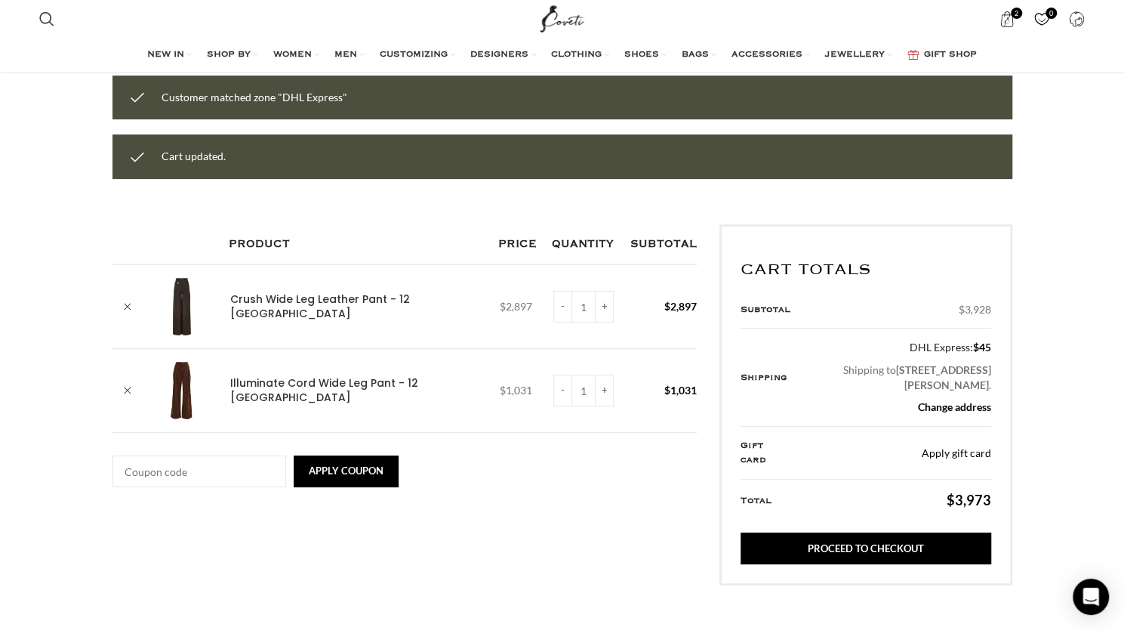
click at [532, 532] on div "Customer matched zone "DHL Express" Cart updated. Remove item Thumbnail image P…" at bounding box center [563, 558] width 900 height 964
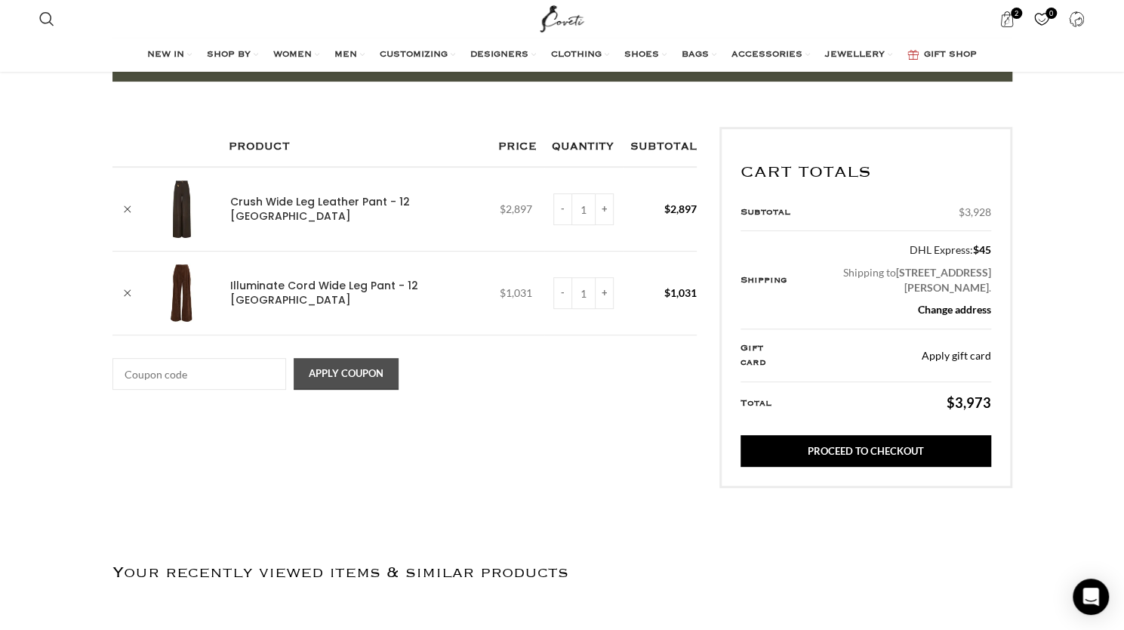
scroll to position [0, 1112]
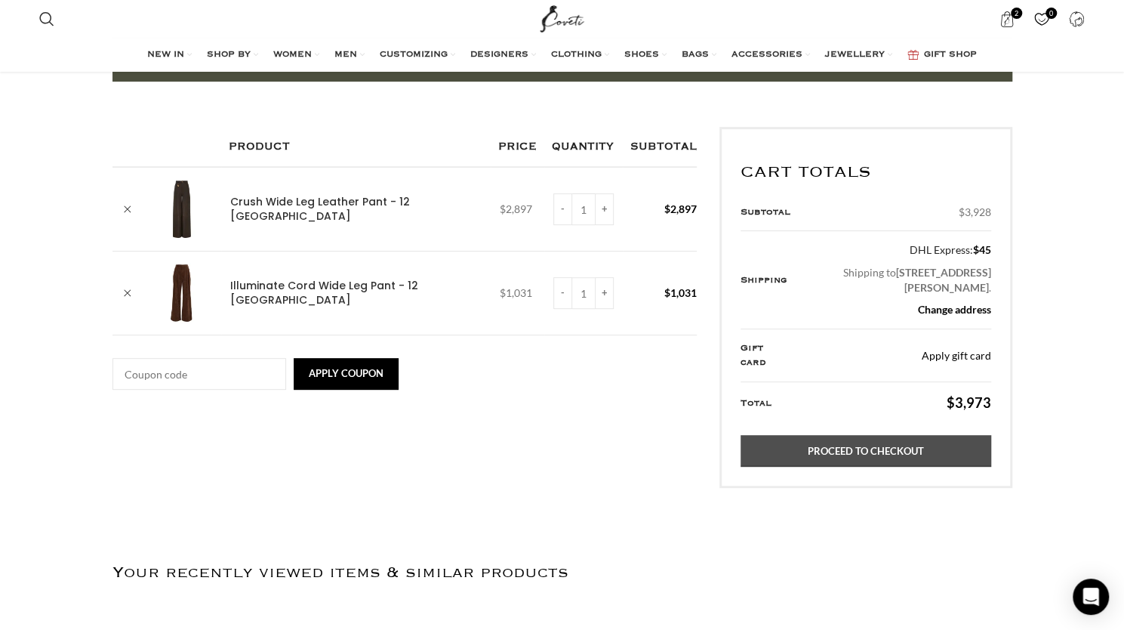
click at [919, 467] on link "Proceed to checkout" at bounding box center [866, 451] width 250 height 32
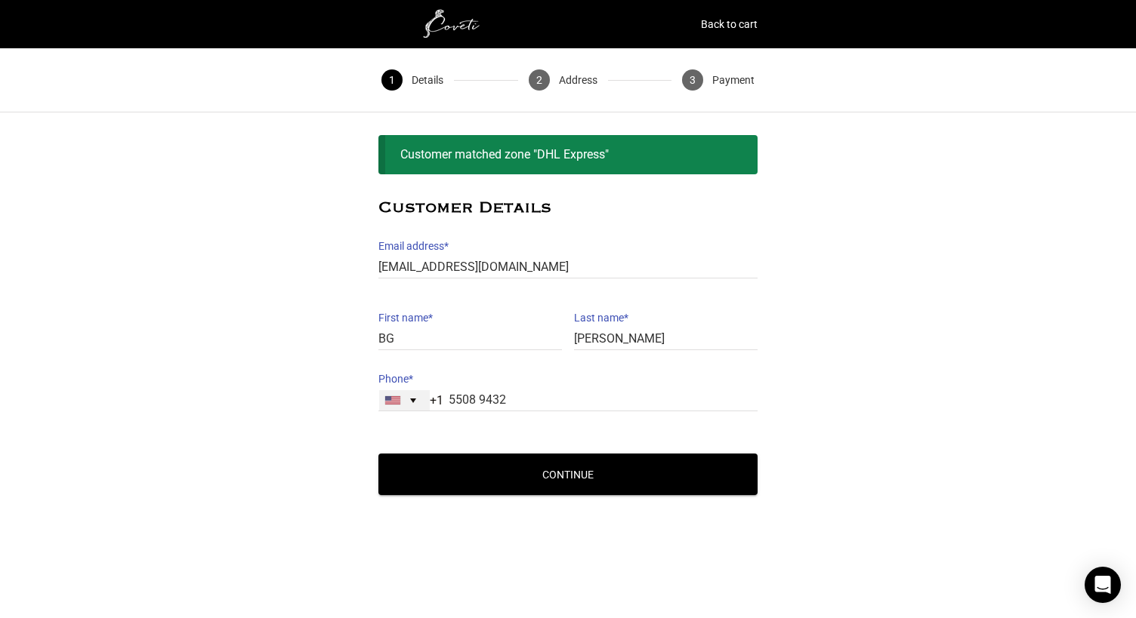
click at [411, 394] on div "[GEOGRAPHIC_DATA] +1" at bounding box center [404, 400] width 51 height 20
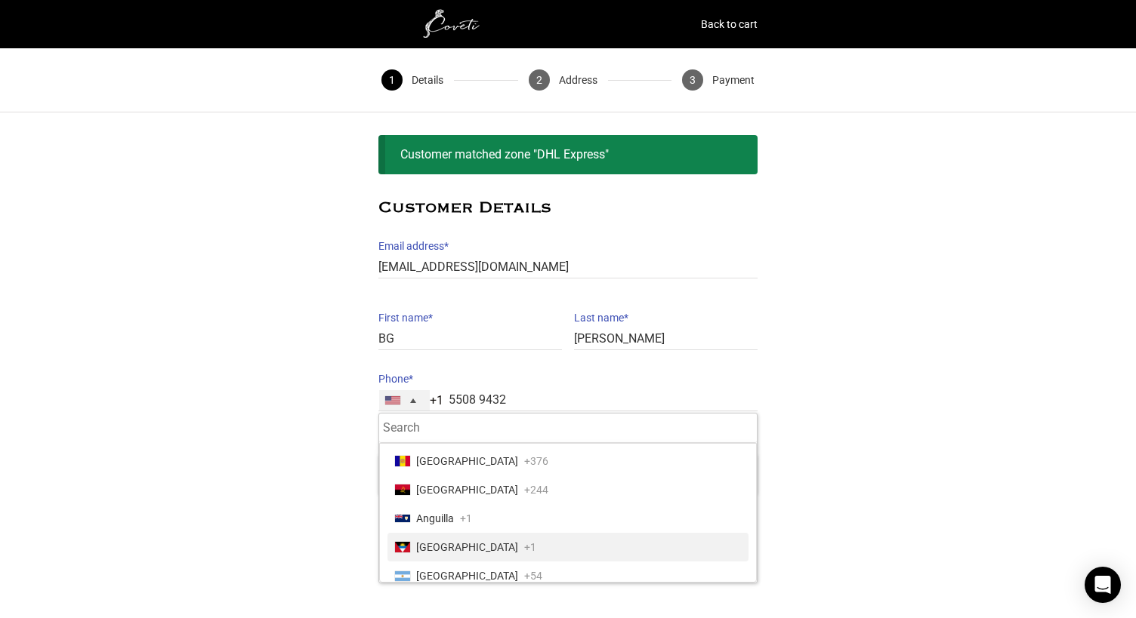
scroll to position [302, 0]
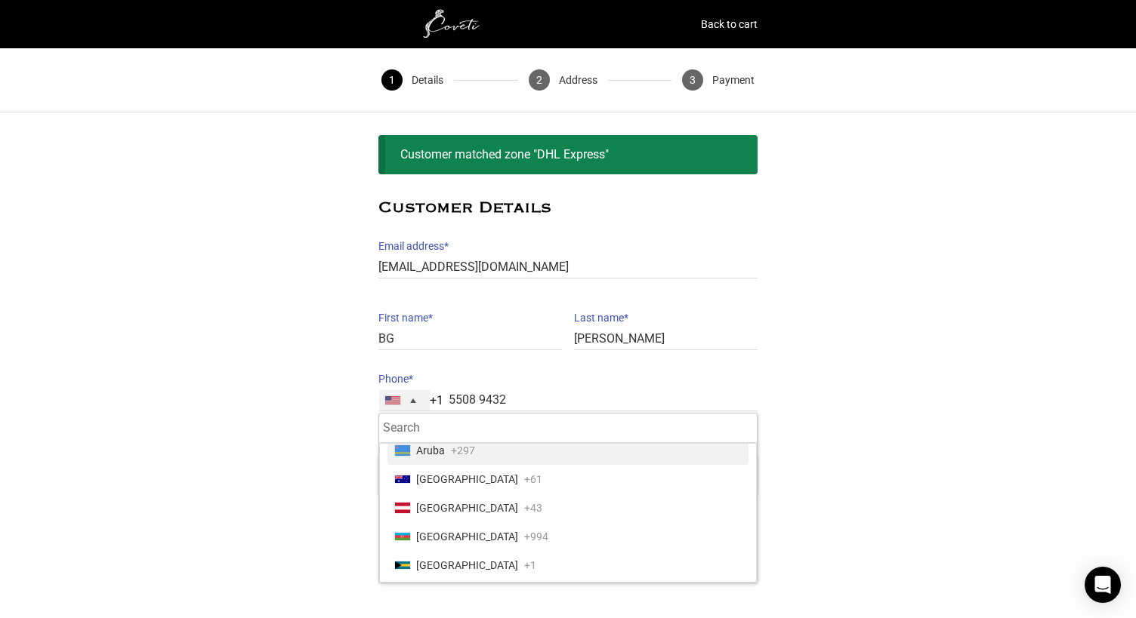
click at [455, 430] on input "Search" at bounding box center [568, 428] width 378 height 29
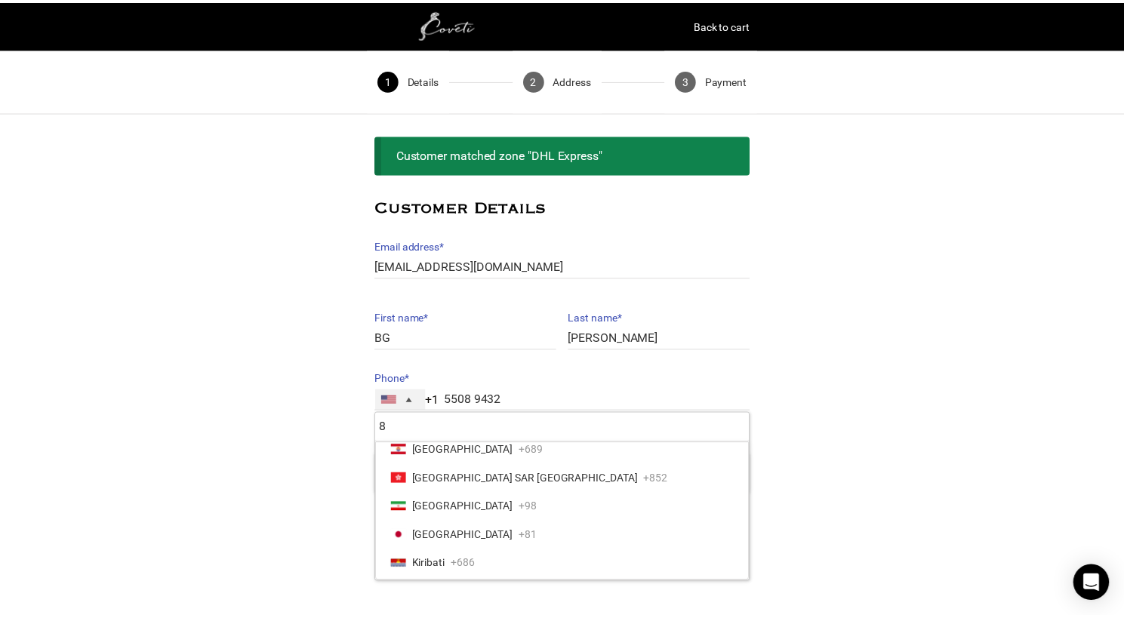
scroll to position [0, 0]
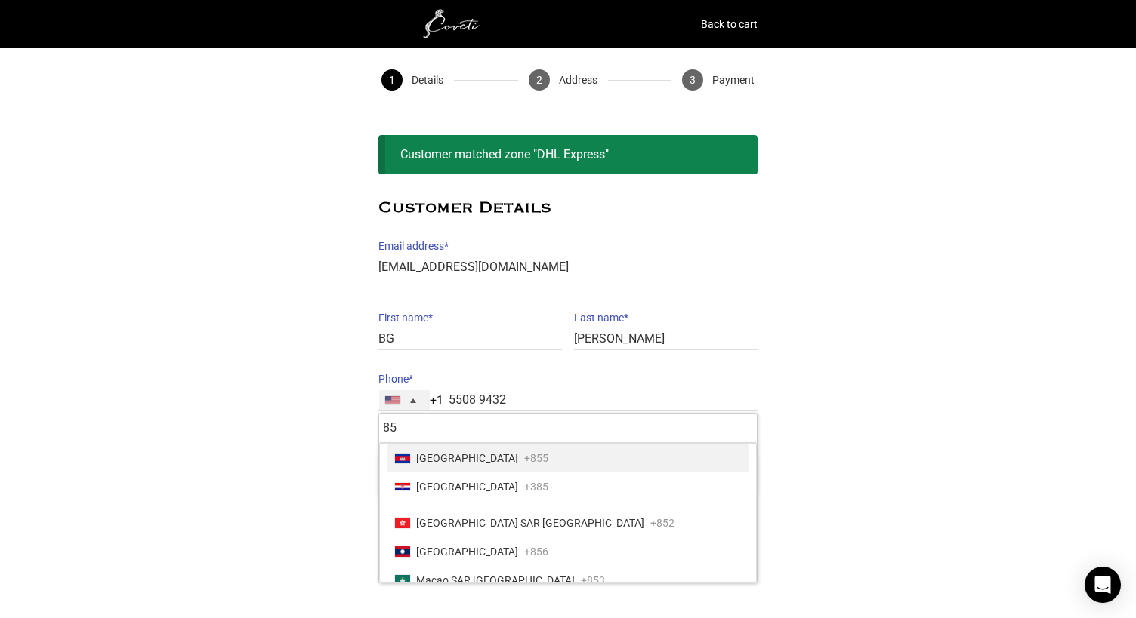
type input "852"
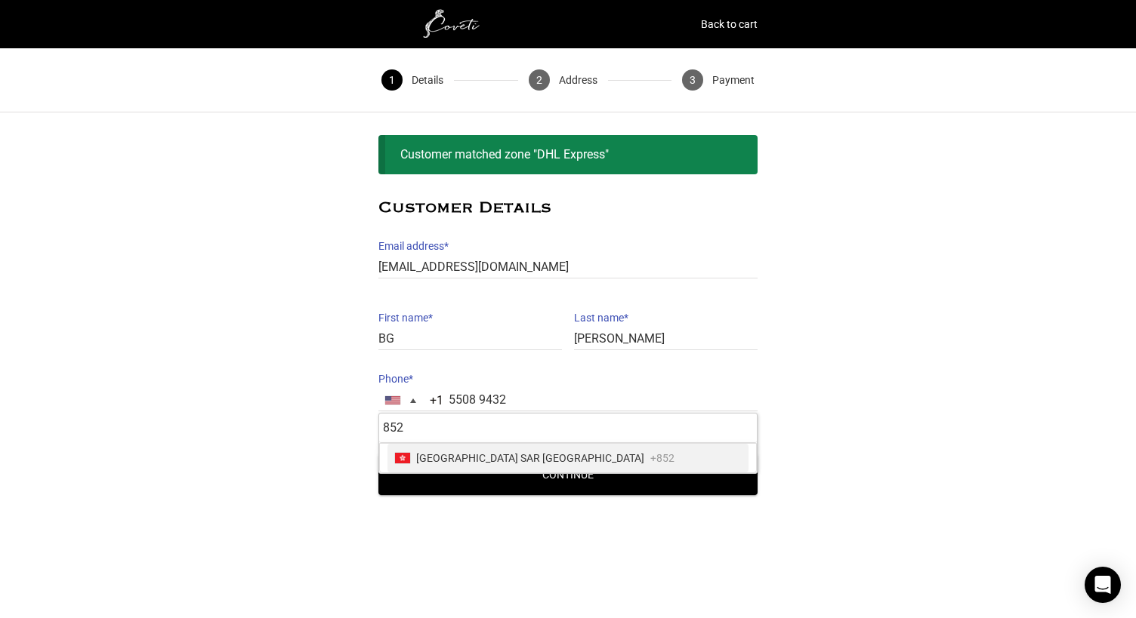
click at [459, 457] on span "[GEOGRAPHIC_DATA] SAR [GEOGRAPHIC_DATA]" at bounding box center [530, 458] width 228 height 21
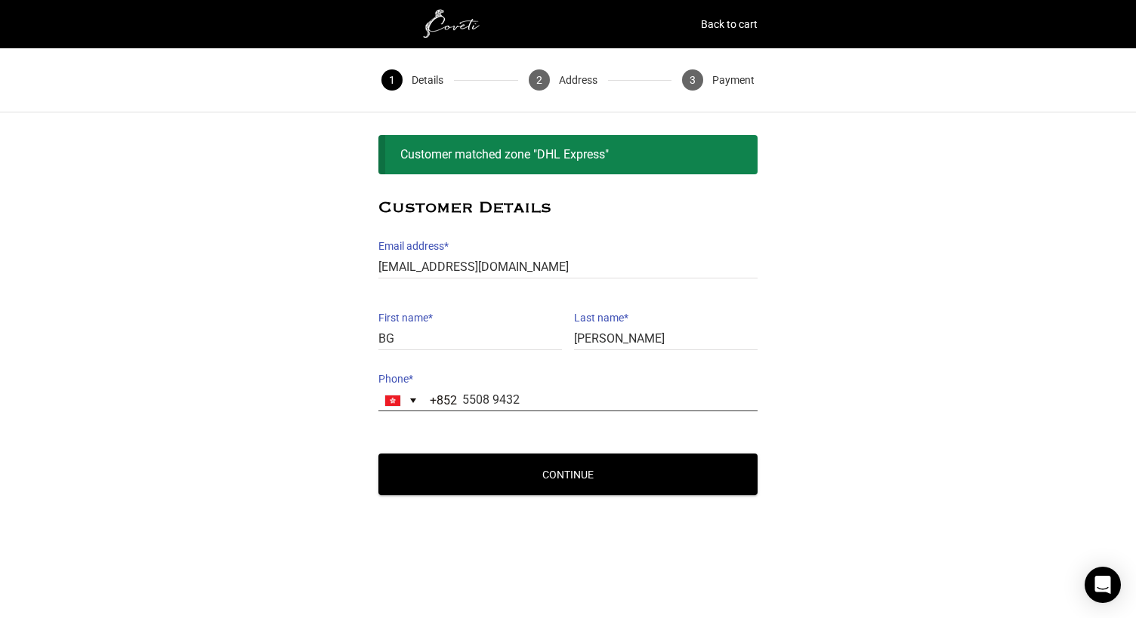
click at [532, 395] on input "5508 9432" at bounding box center [567, 401] width 379 height 22
click at [501, 467] on button "Continue" at bounding box center [567, 475] width 379 height 42
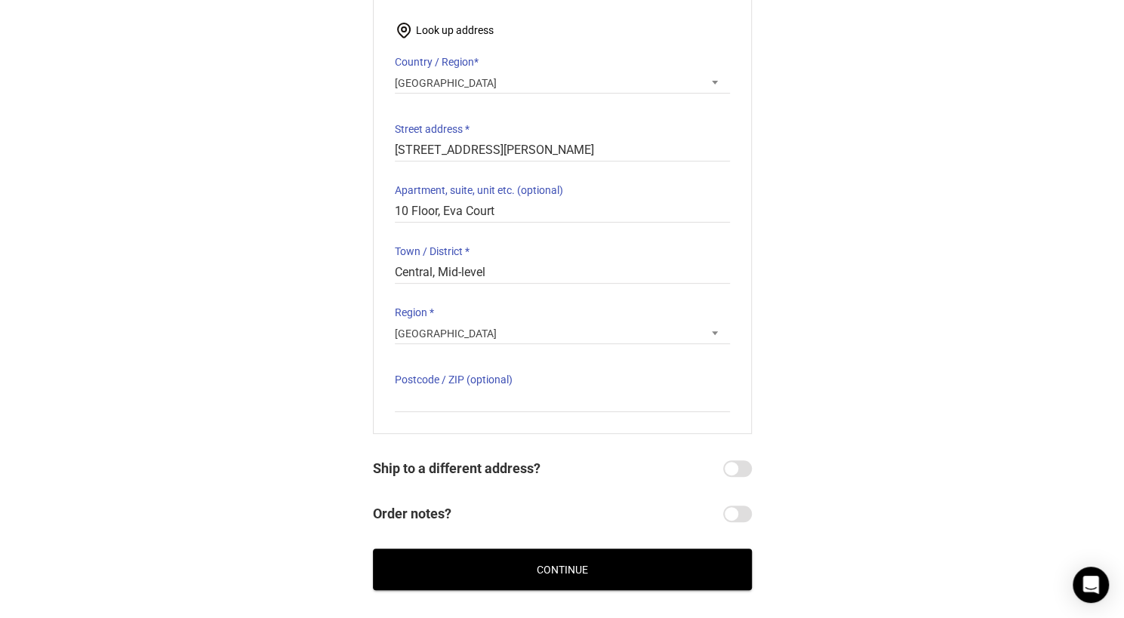
scroll to position [227, 0]
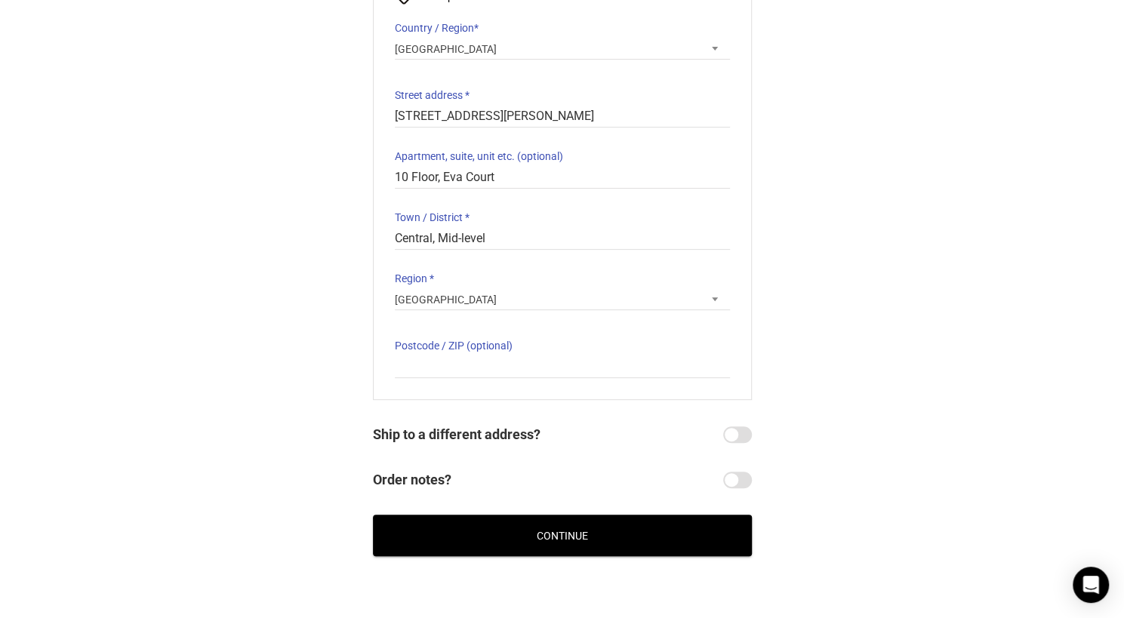
click at [703, 535] on button "Continue" at bounding box center [562, 536] width 379 height 42
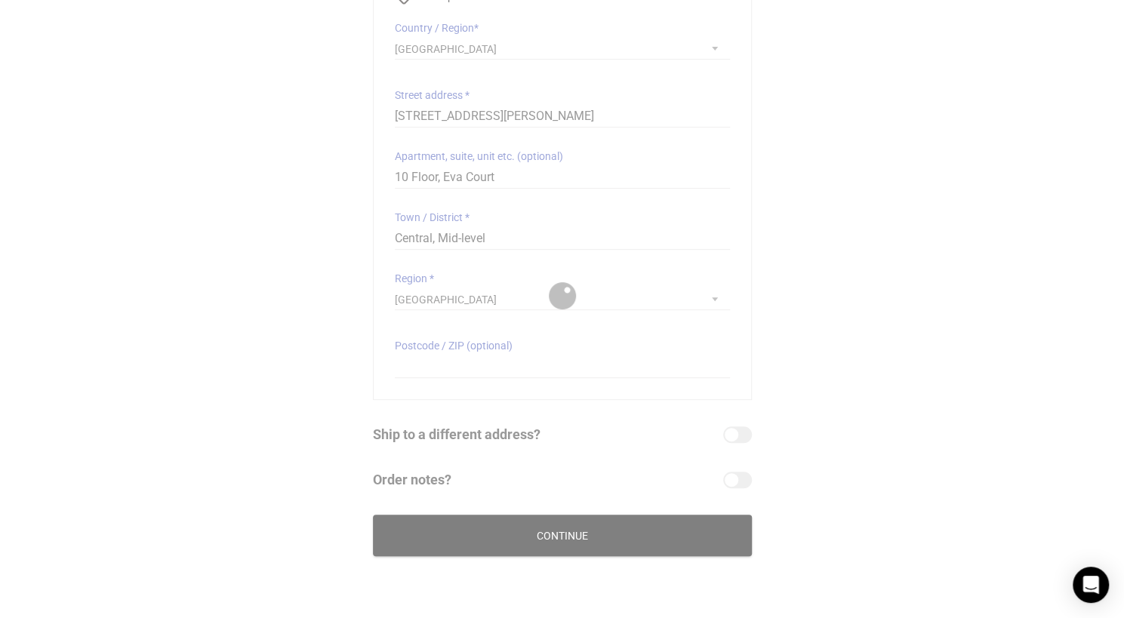
scroll to position [106, 0]
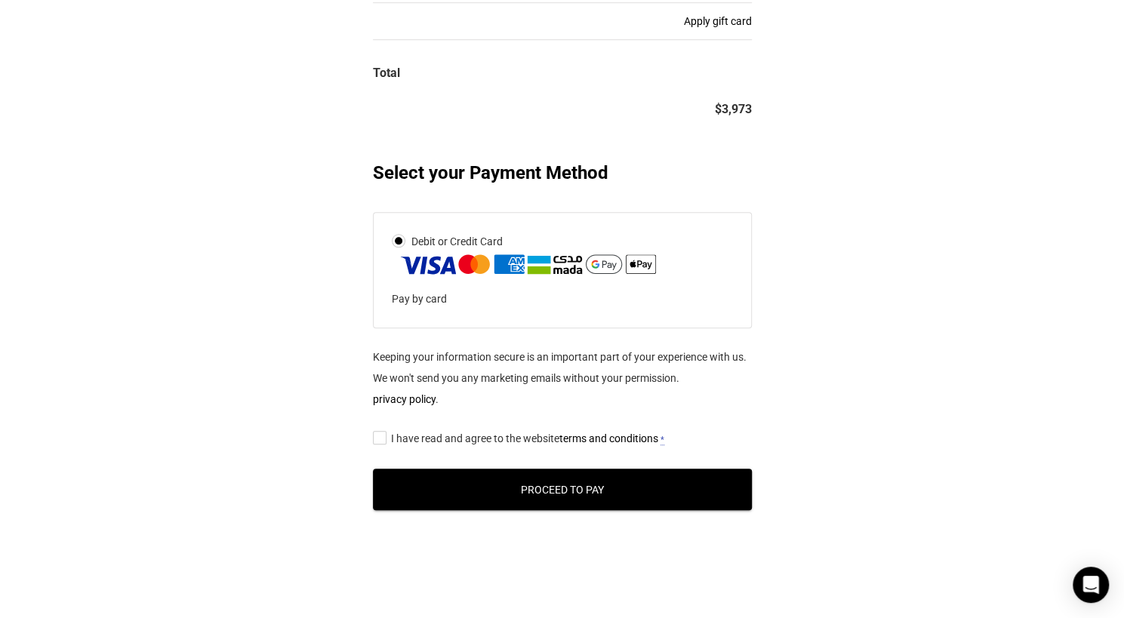
scroll to position [688, 0]
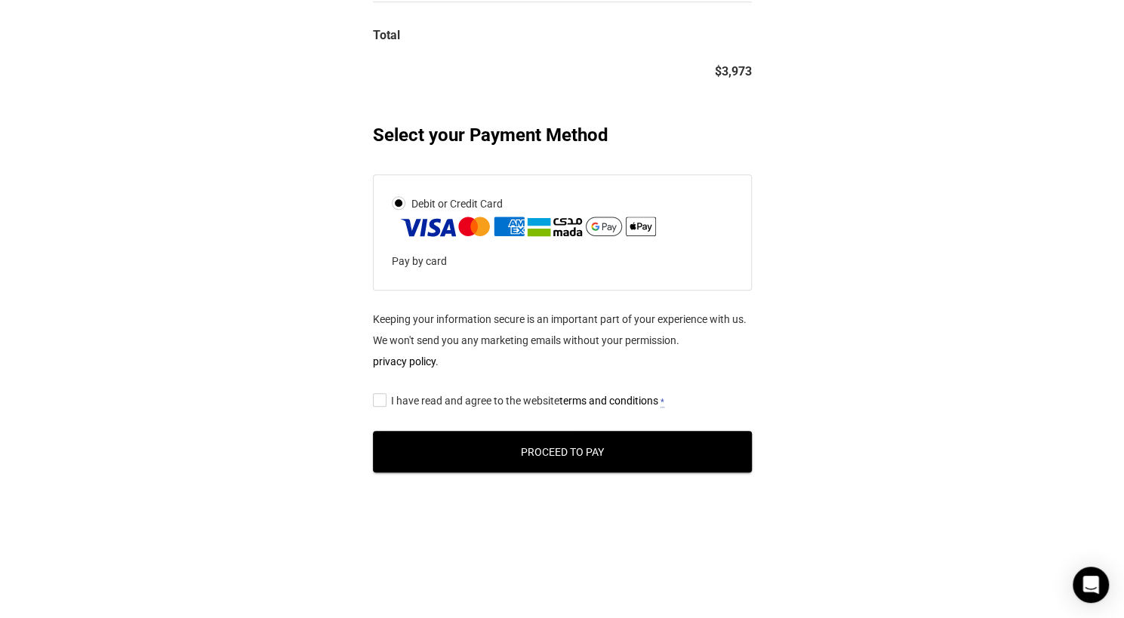
click at [401, 399] on span "I have read and agree to the website terms and conditions" at bounding box center [524, 401] width 267 height 12
click at [383, 399] on input "I have read and agree to the website terms and conditions *" at bounding box center [378, 399] width 10 height 0
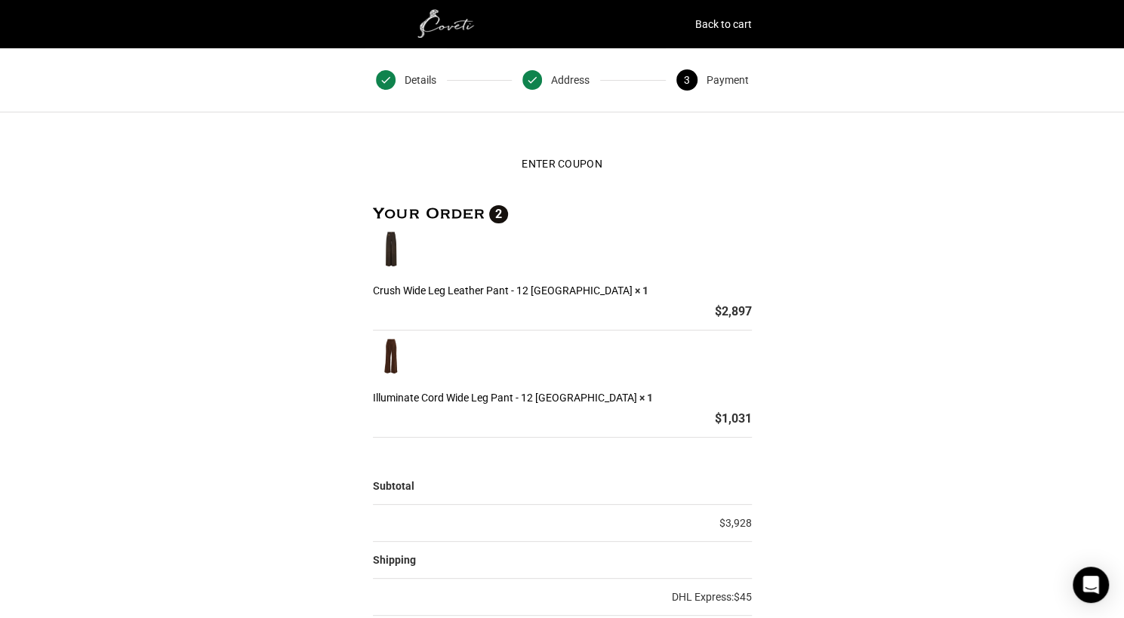
scroll to position [0, 0]
click at [1077, 584] on div "Open Intercom Messenger" at bounding box center [1091, 586] width 40 height 40
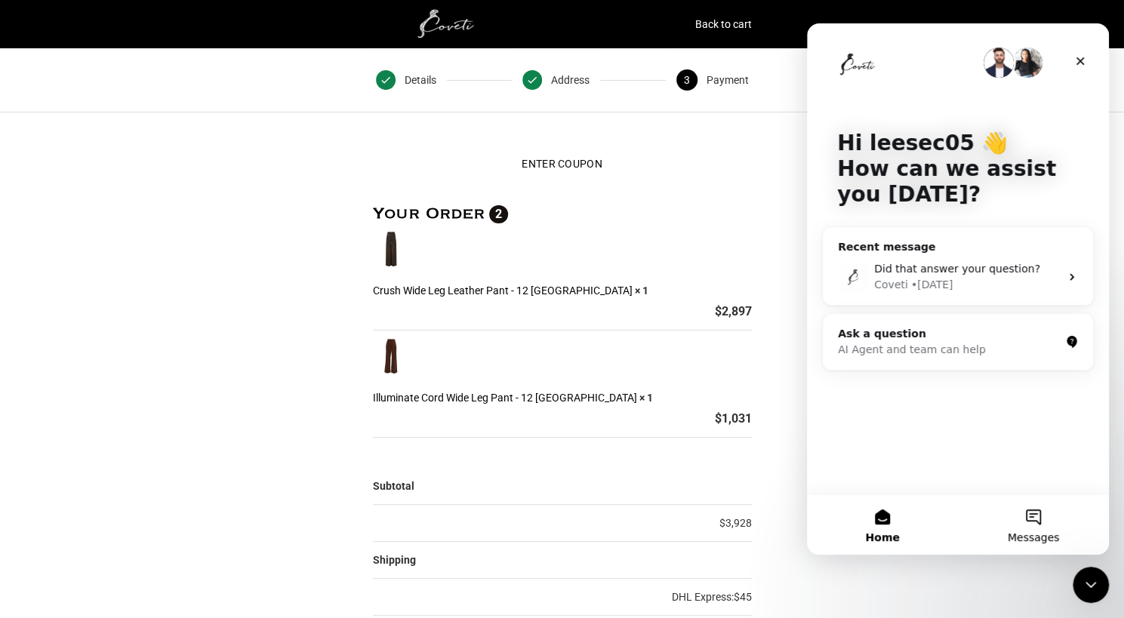
click at [1016, 538] on span "Messages" at bounding box center [1034, 537] width 52 height 11
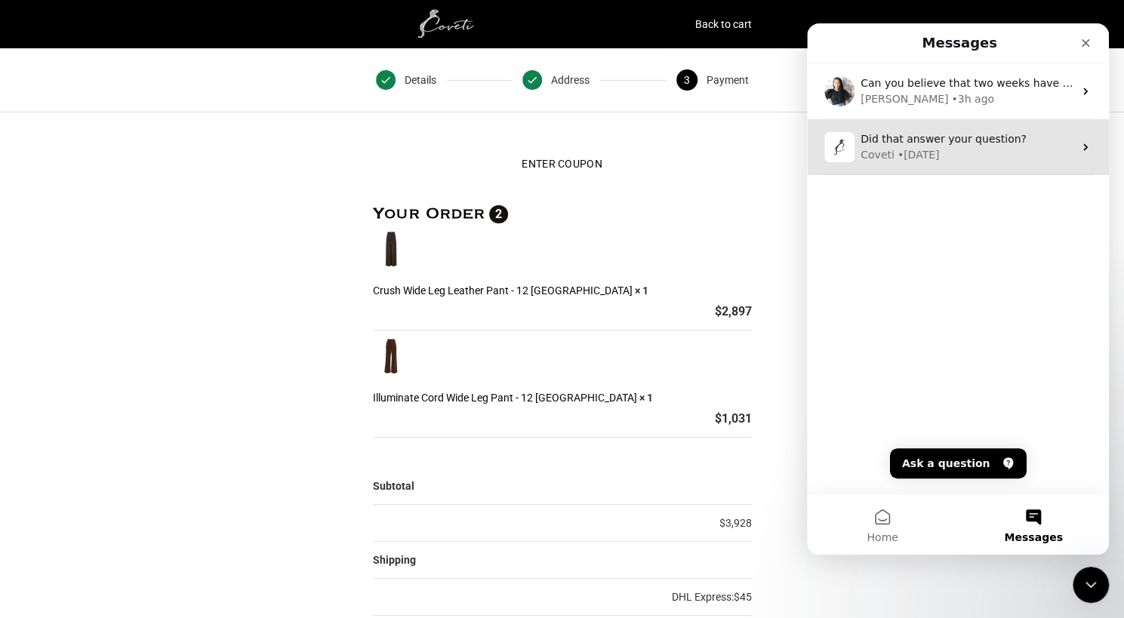
click at [1047, 131] on div "Did that answer your question?" at bounding box center [967, 139] width 213 height 16
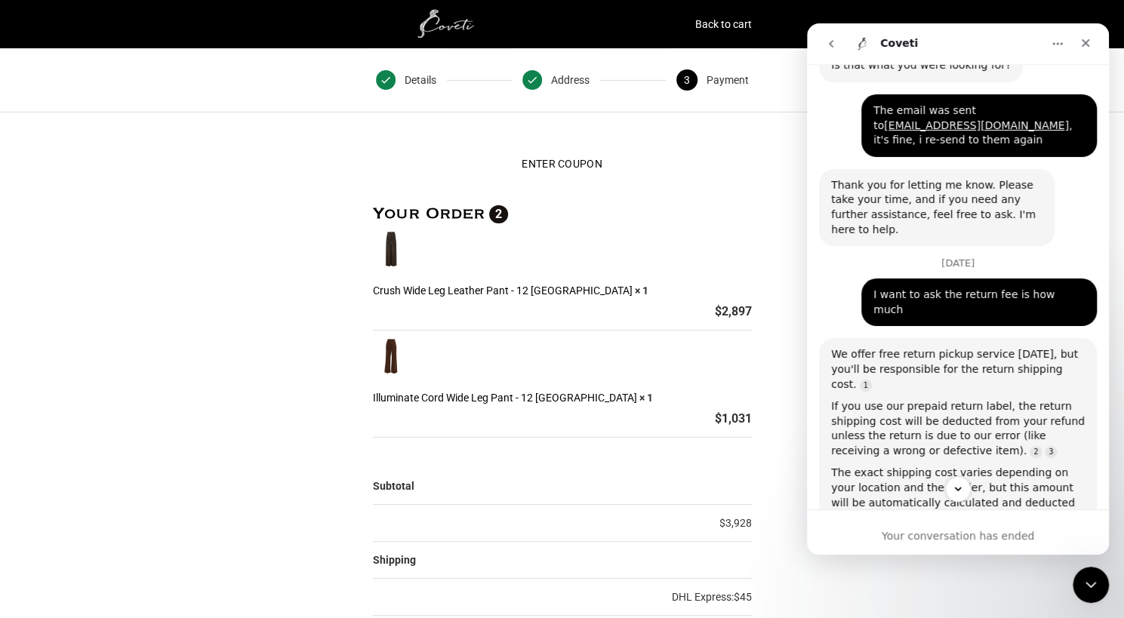
scroll to position [831, 0]
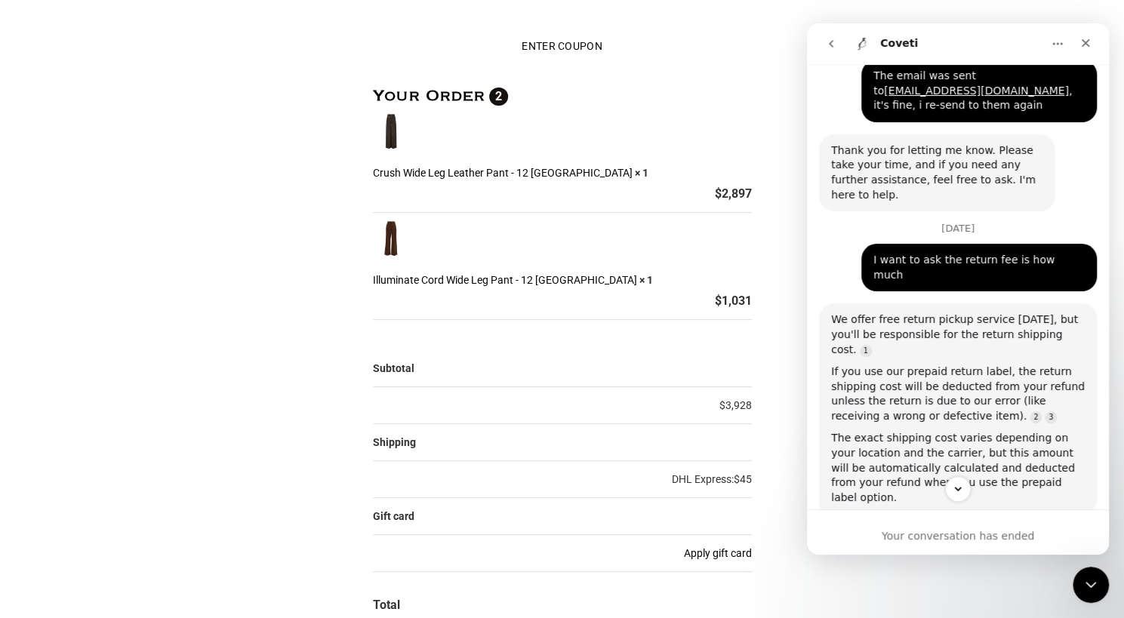
scroll to position [378, 0]
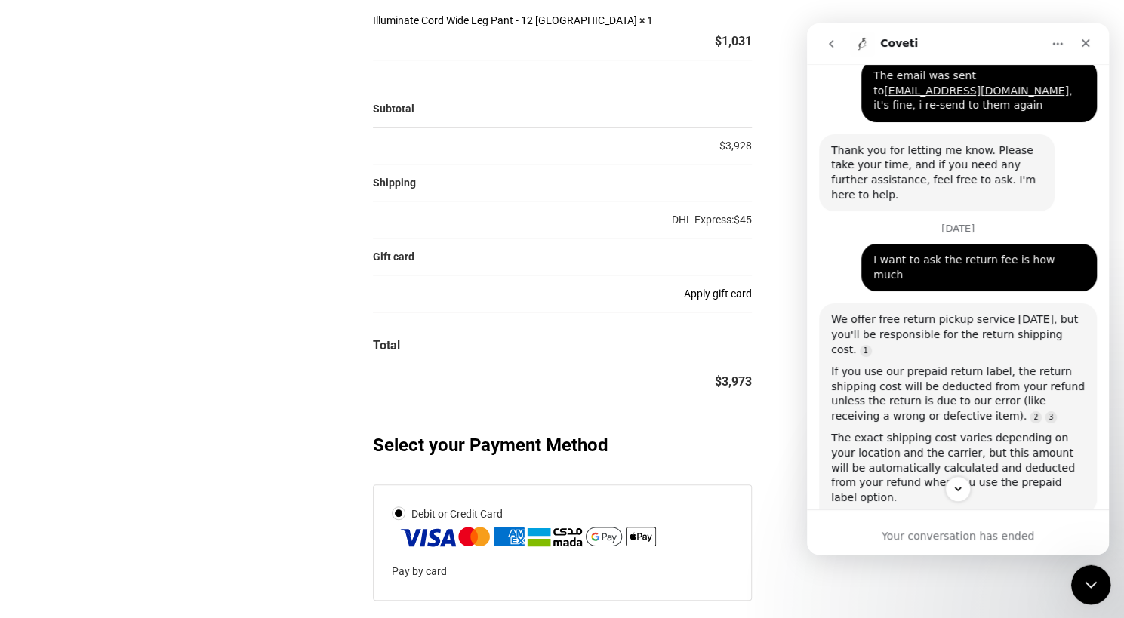
click at [1081, 590] on icon "Close Intercom Messenger" at bounding box center [1089, 583] width 18 height 18
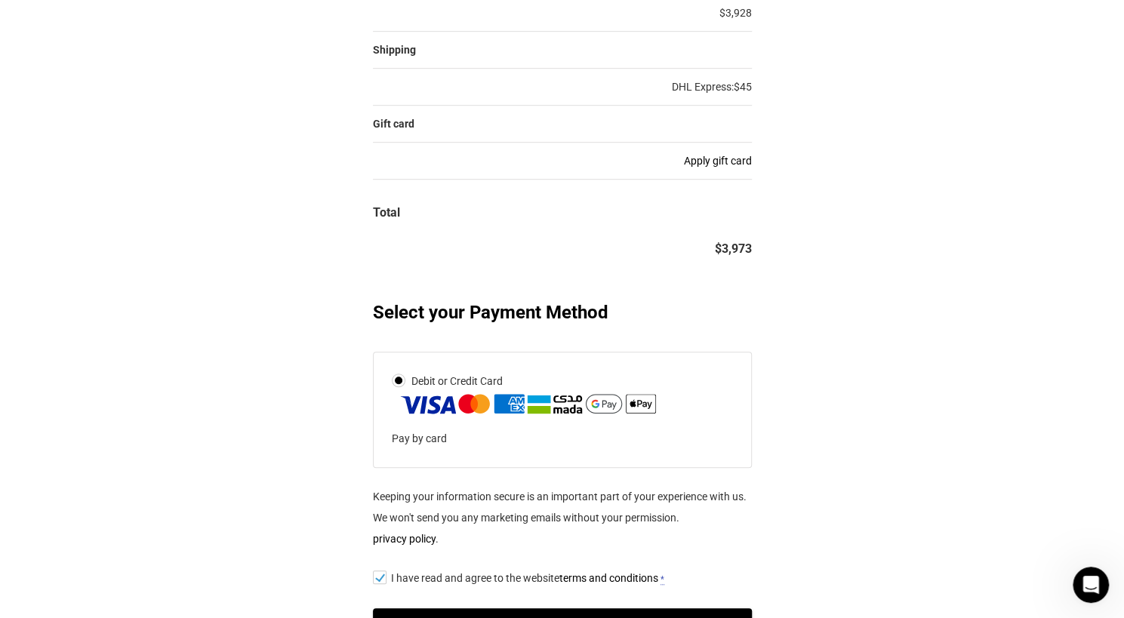
scroll to position [604, 0]
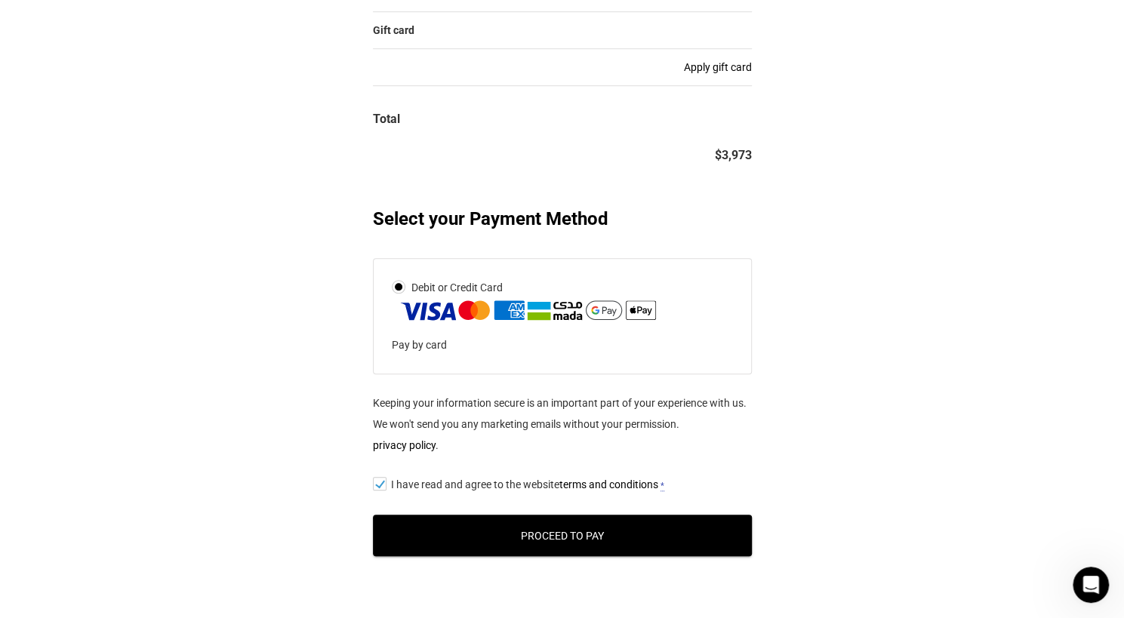
click at [541, 543] on button "Proceed to Pay" at bounding box center [562, 536] width 379 height 42
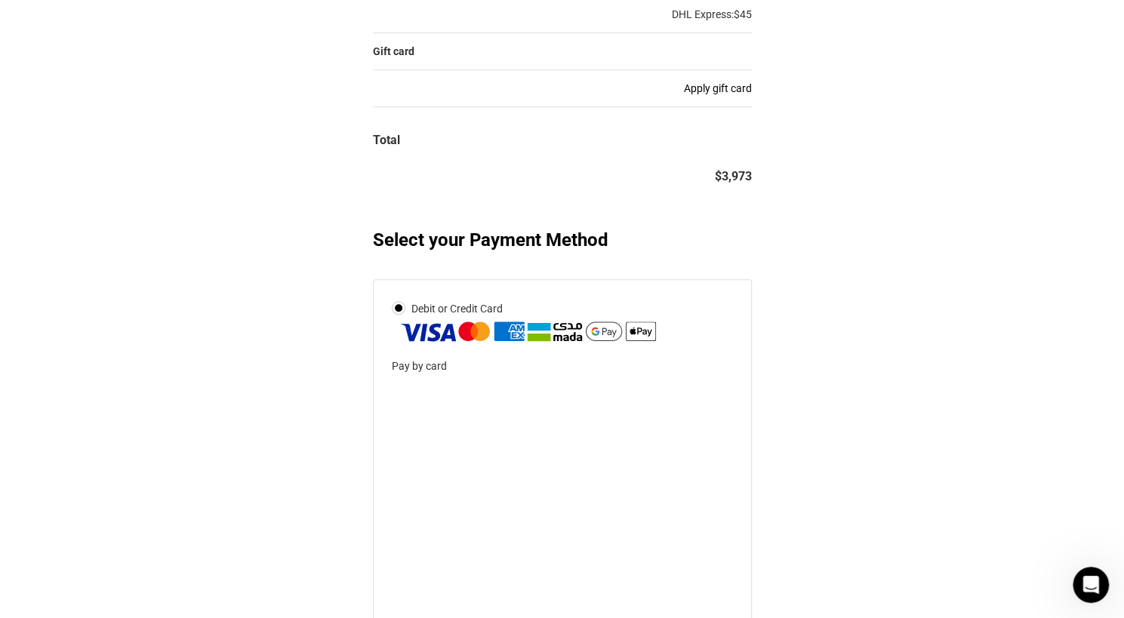
scroll to position [680, 0]
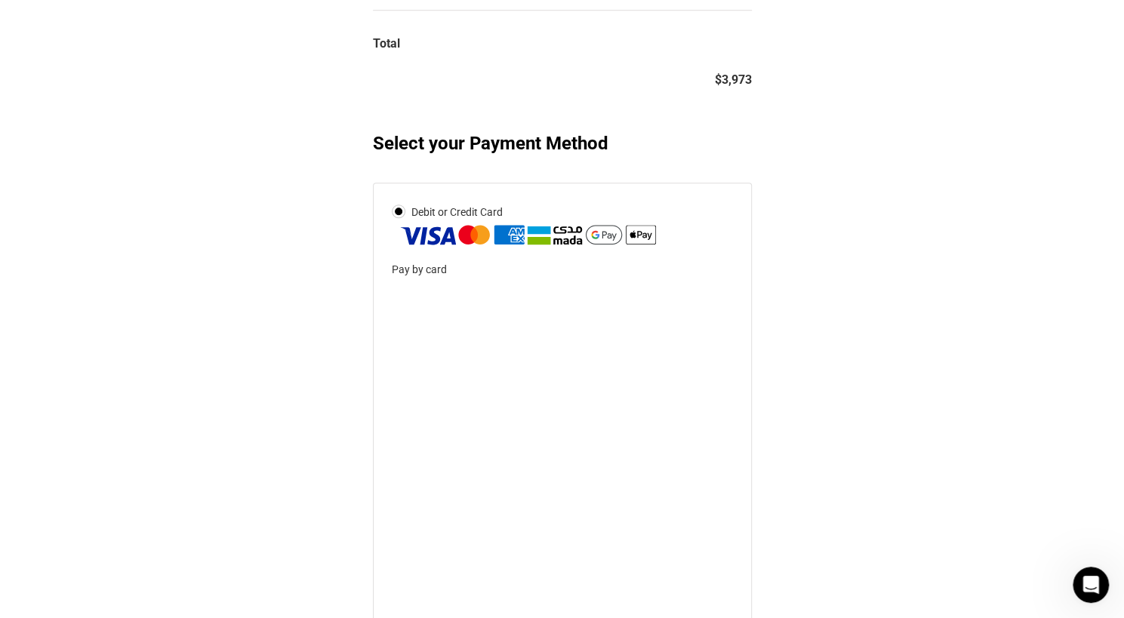
click at [882, 415] on div "Customer Details Email address * [EMAIL_ADDRESS][DOMAIN_NAME] Email address is …" at bounding box center [562, 179] width 1124 height 1422
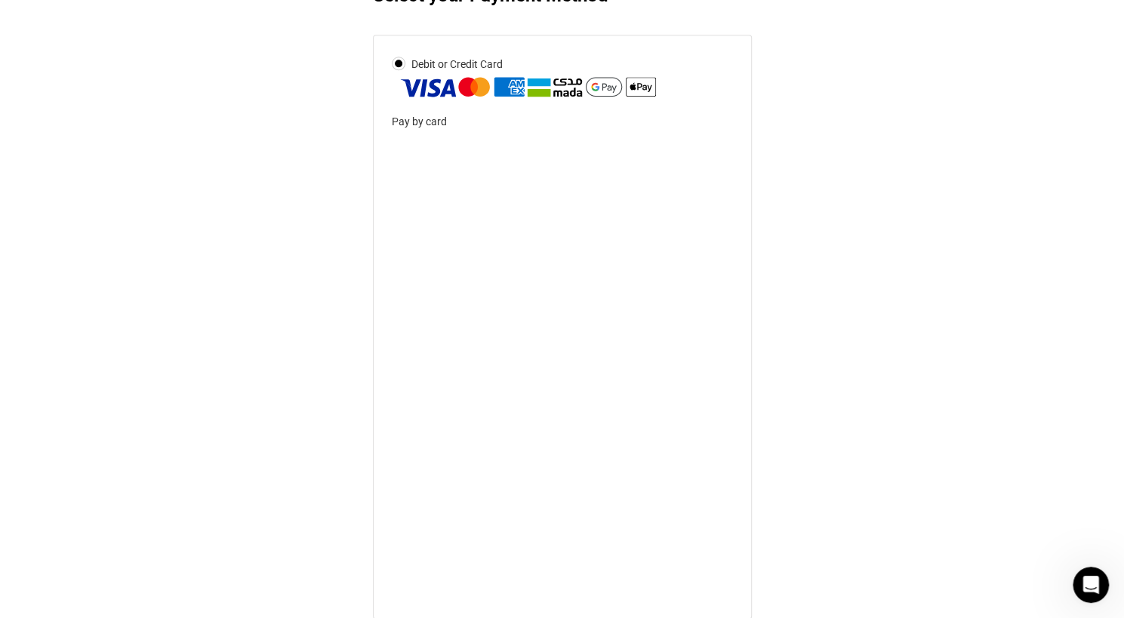
scroll to position [831, 0]
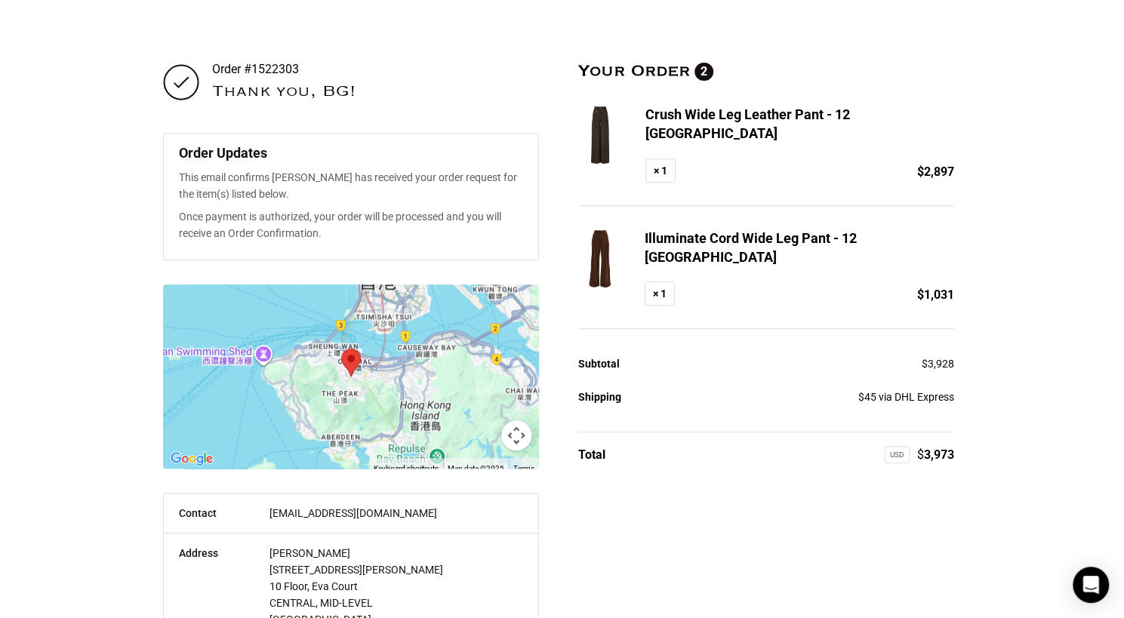
scroll to position [329, 2]
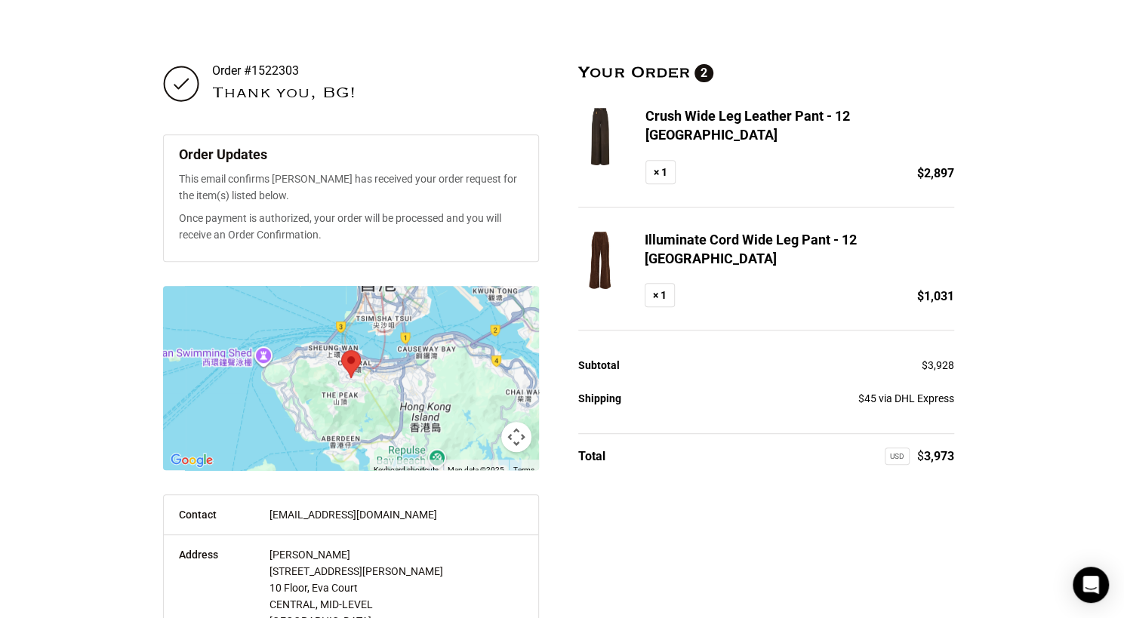
drag, startPoint x: 248, startPoint y: 69, endPoint x: 326, endPoint y: 74, distance: 78.0
click at [326, 74] on p "Order #1522303" at bounding box center [342, 70] width 261 height 14
copy p "1522303"
